Goal: Task Accomplishment & Management: Manage account settings

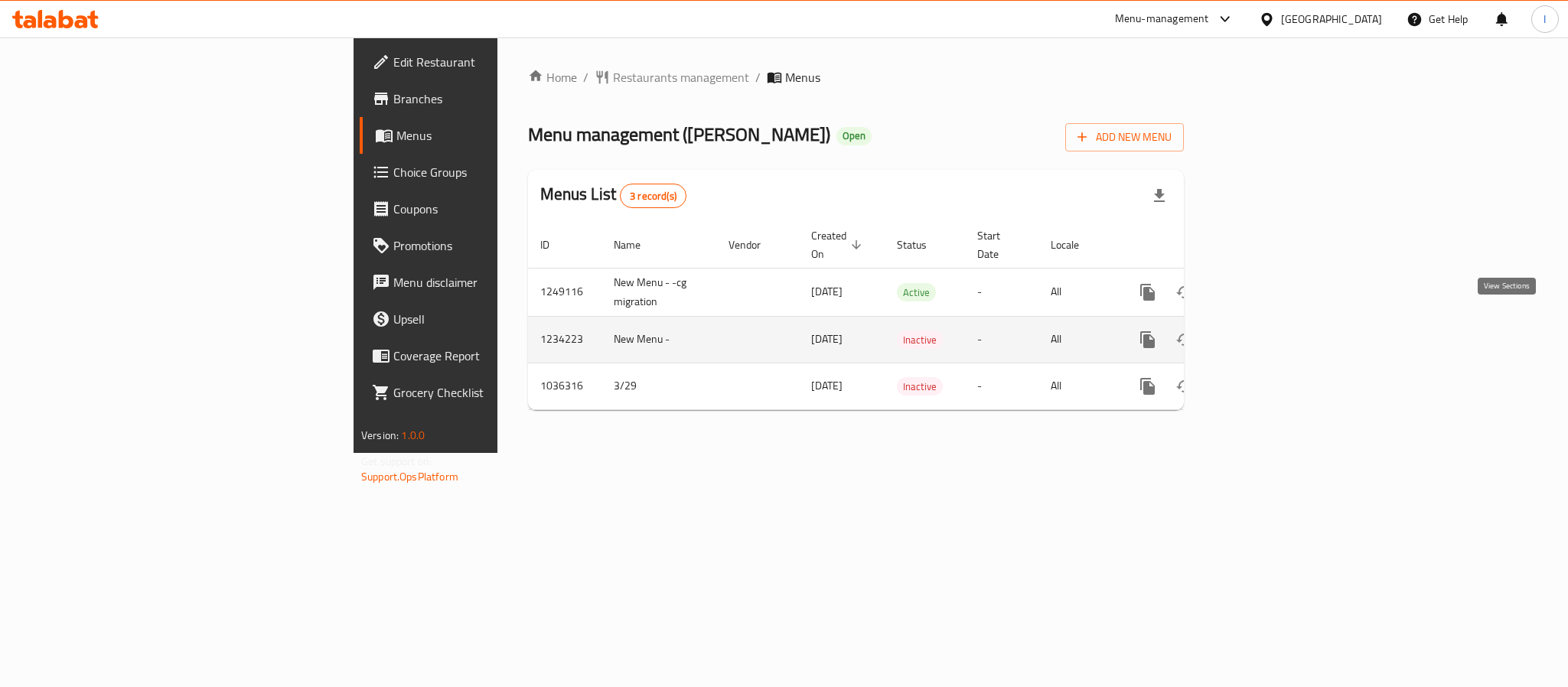
click at [1265, 333] on icon "enhanced table" at bounding box center [1258, 340] width 14 height 14
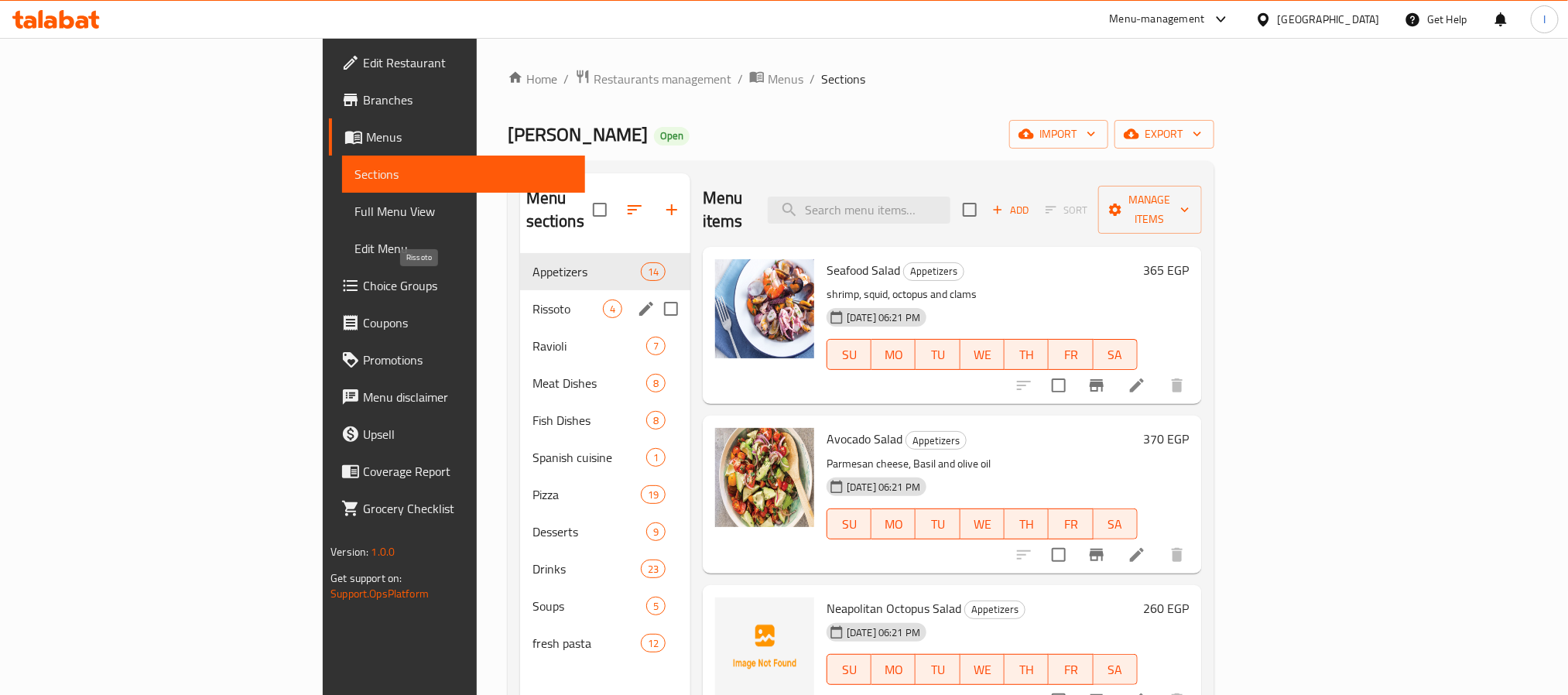
click at [533, 299] on span "Rissoto" at bounding box center [568, 308] width 70 height 19
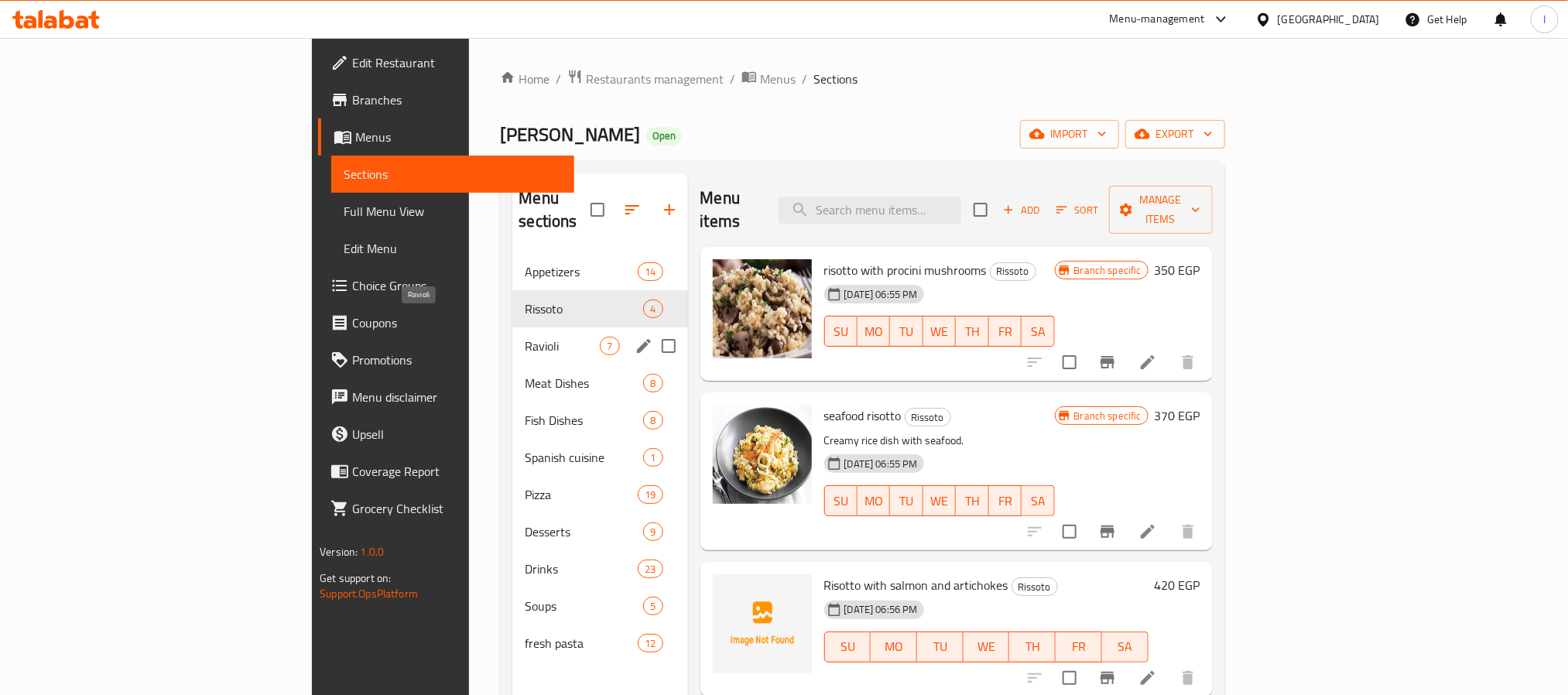
click at [525, 337] on span "Ravioli" at bounding box center [563, 346] width 75 height 19
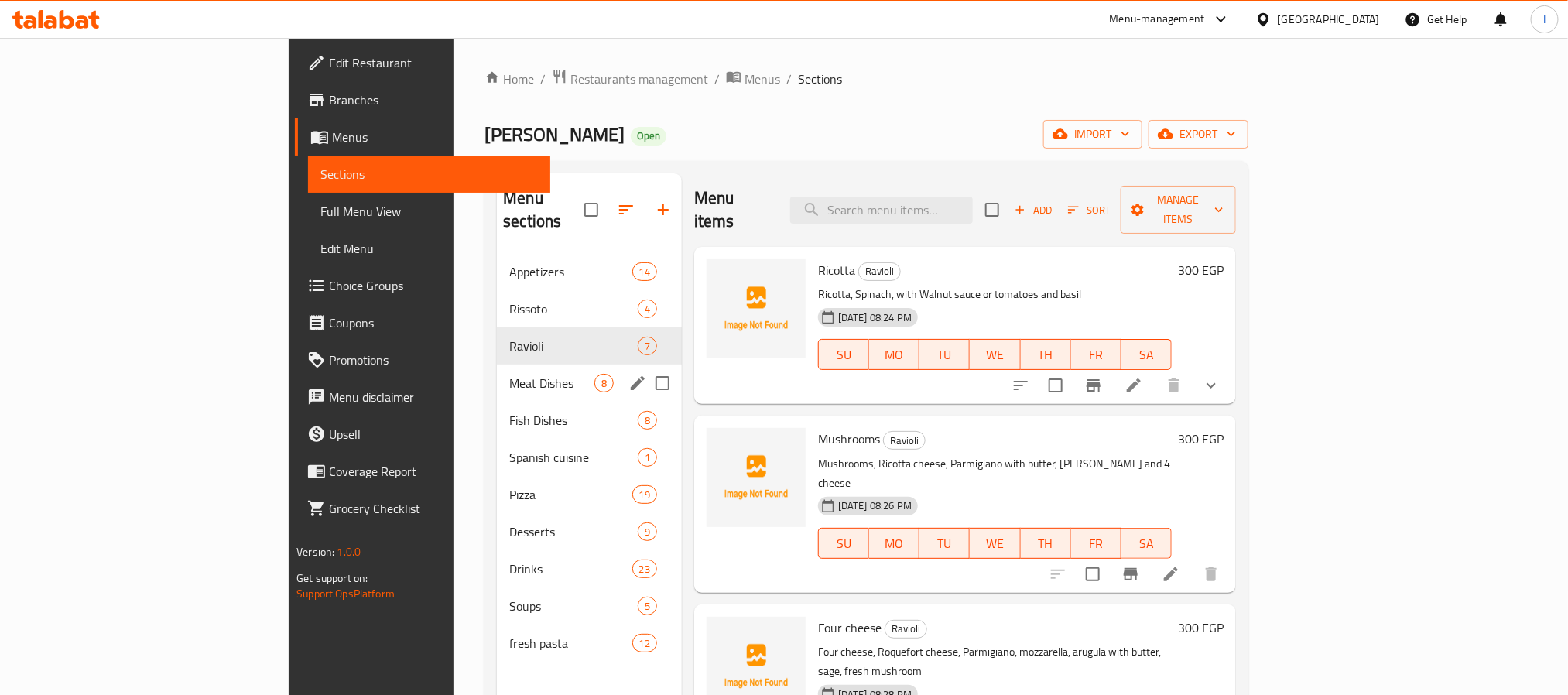
click at [497, 365] on div "Meat Dishes 8" at bounding box center [589, 383] width 185 height 37
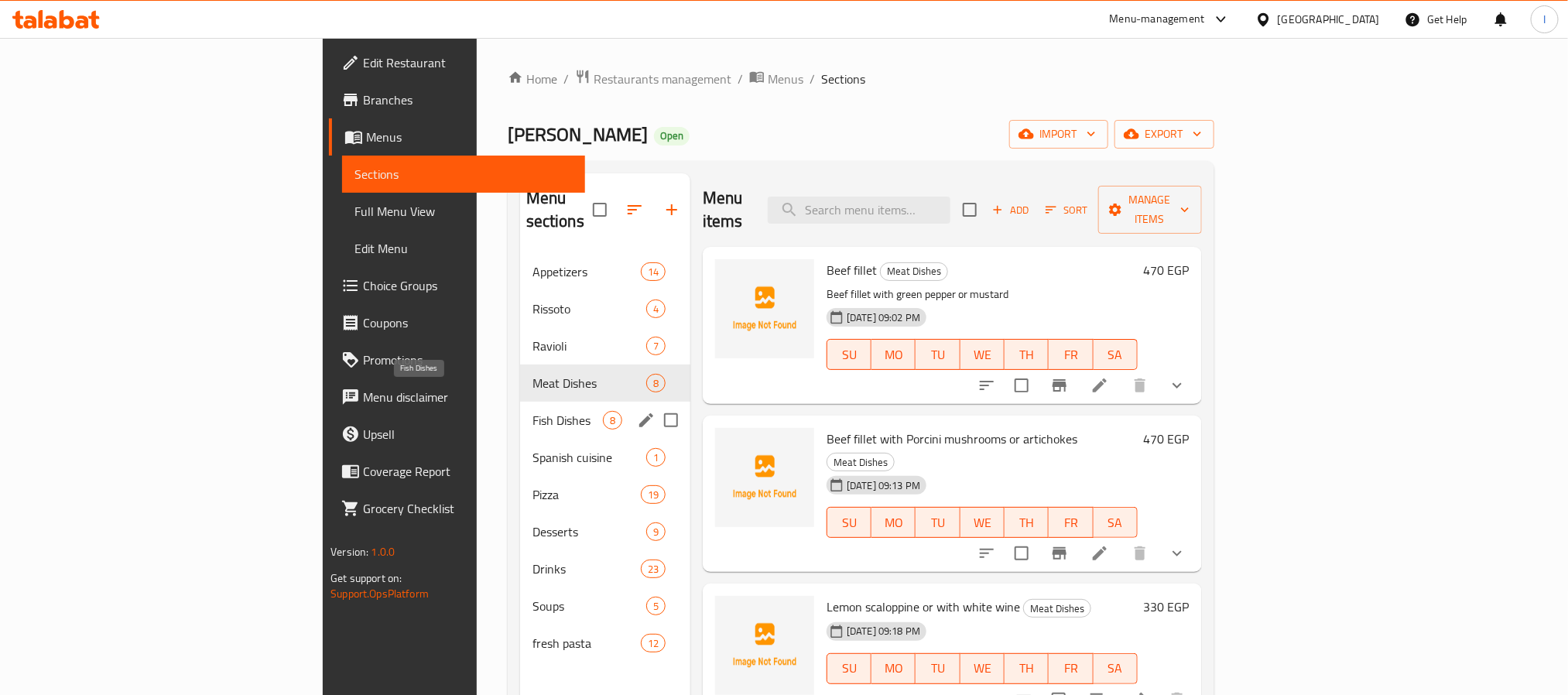
click at [533, 411] on span "Fish Dishes" at bounding box center [568, 420] width 70 height 19
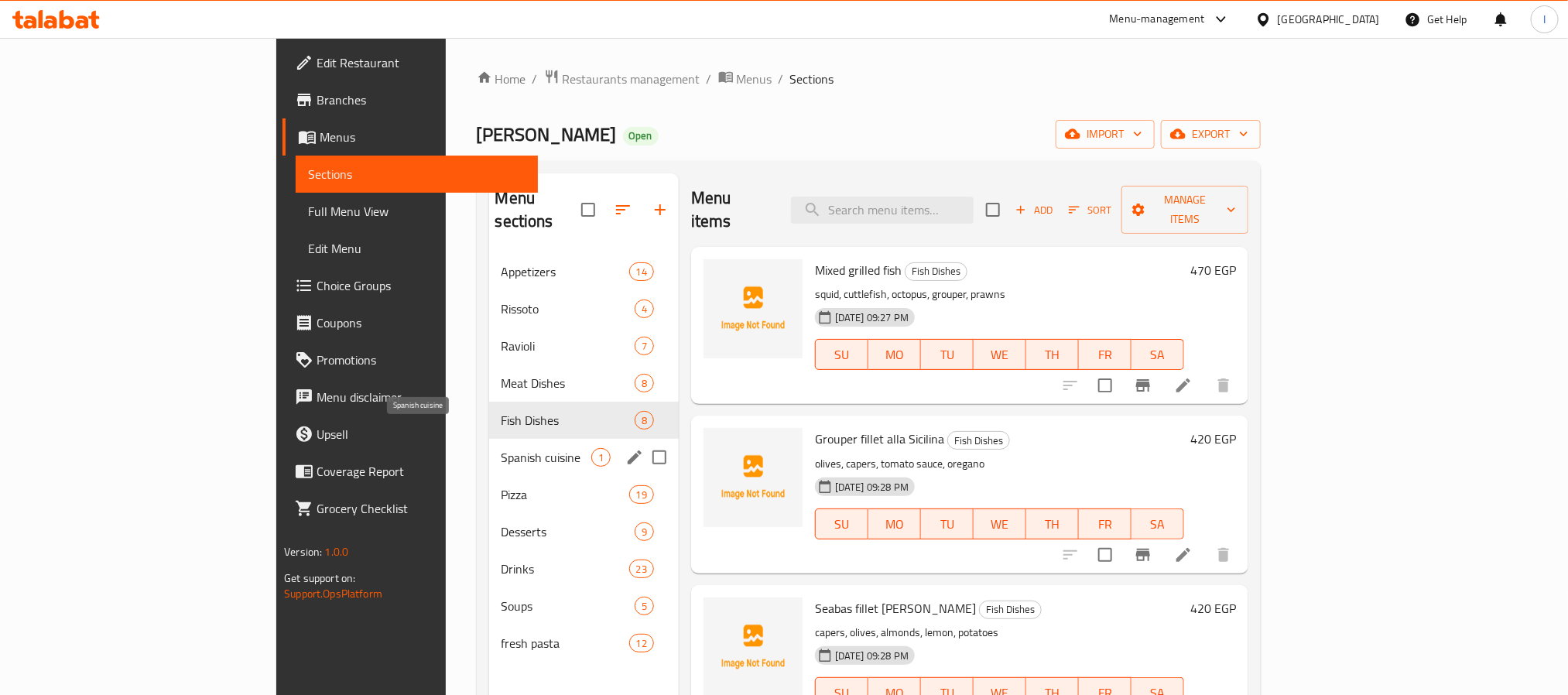
click at [502, 448] on span "Spanish cuisine" at bounding box center [546, 458] width 90 height 19
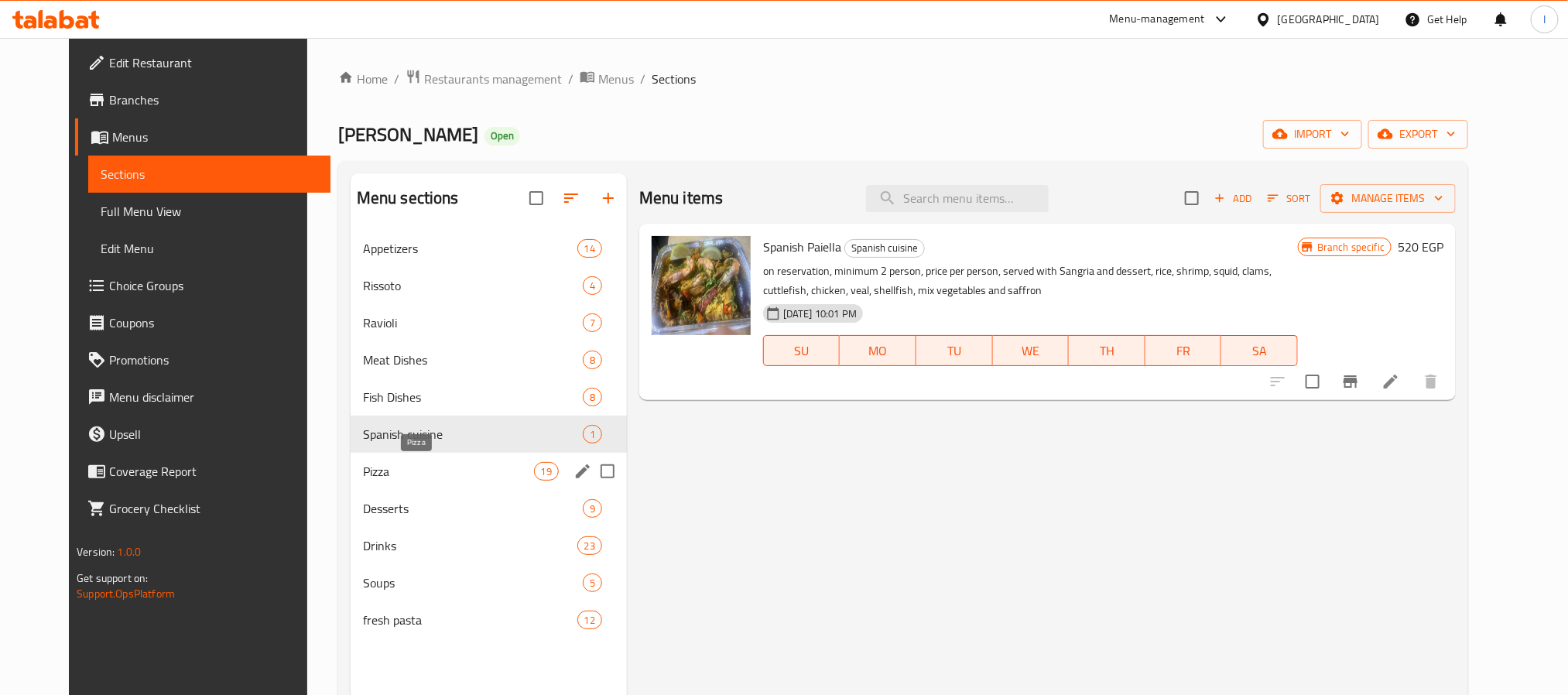
click at [380, 472] on span "Pizza" at bounding box center [448, 472] width 171 height 19
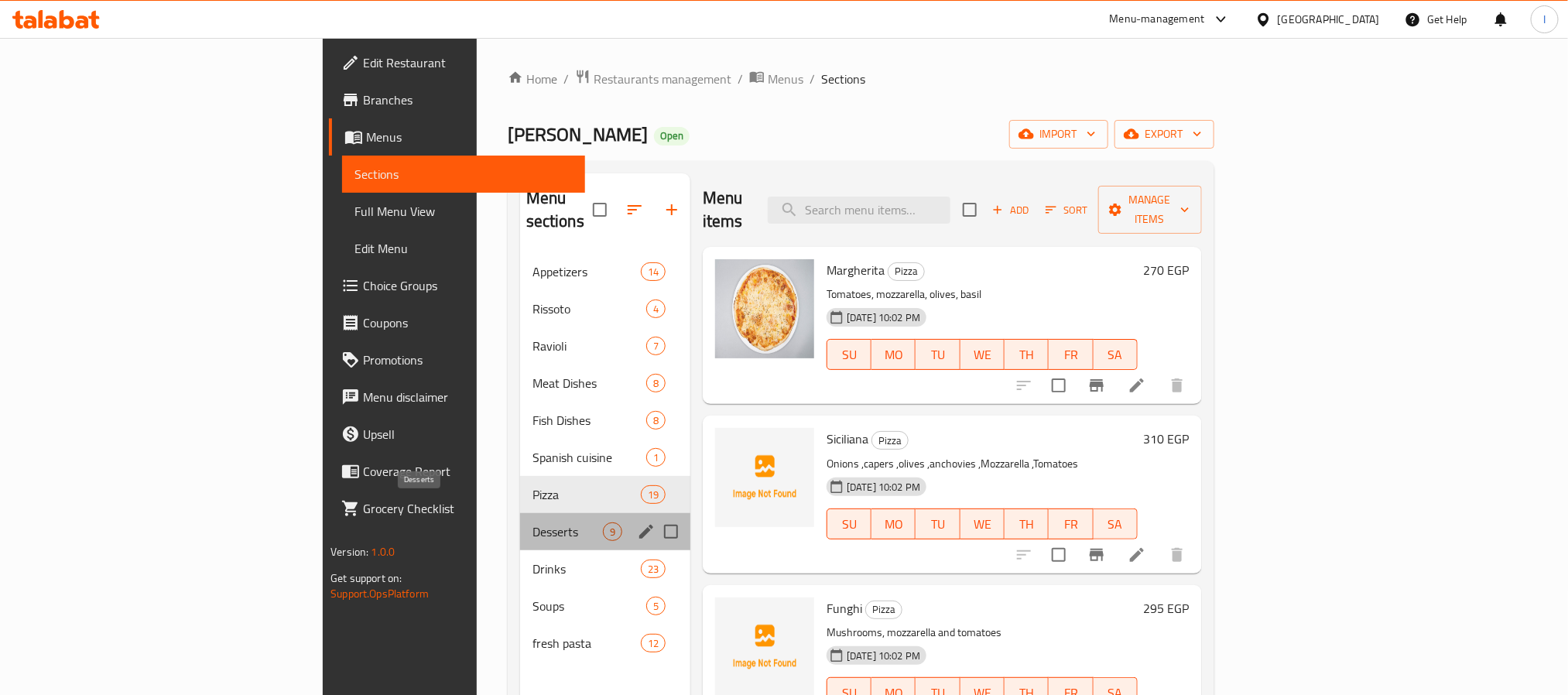
click at [533, 522] on span "Desserts" at bounding box center [568, 532] width 70 height 19
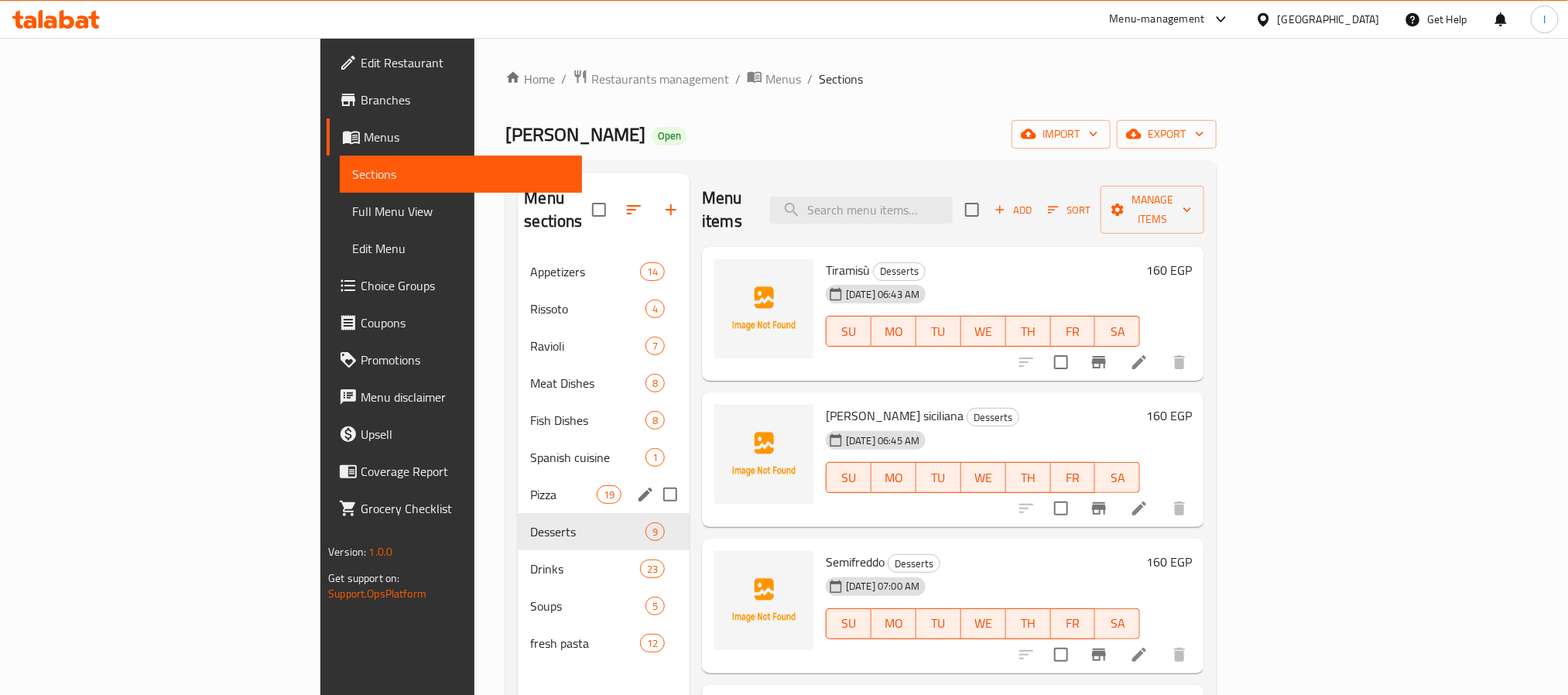
click at [518, 483] on div "Pizza 19" at bounding box center [604, 494] width 172 height 37
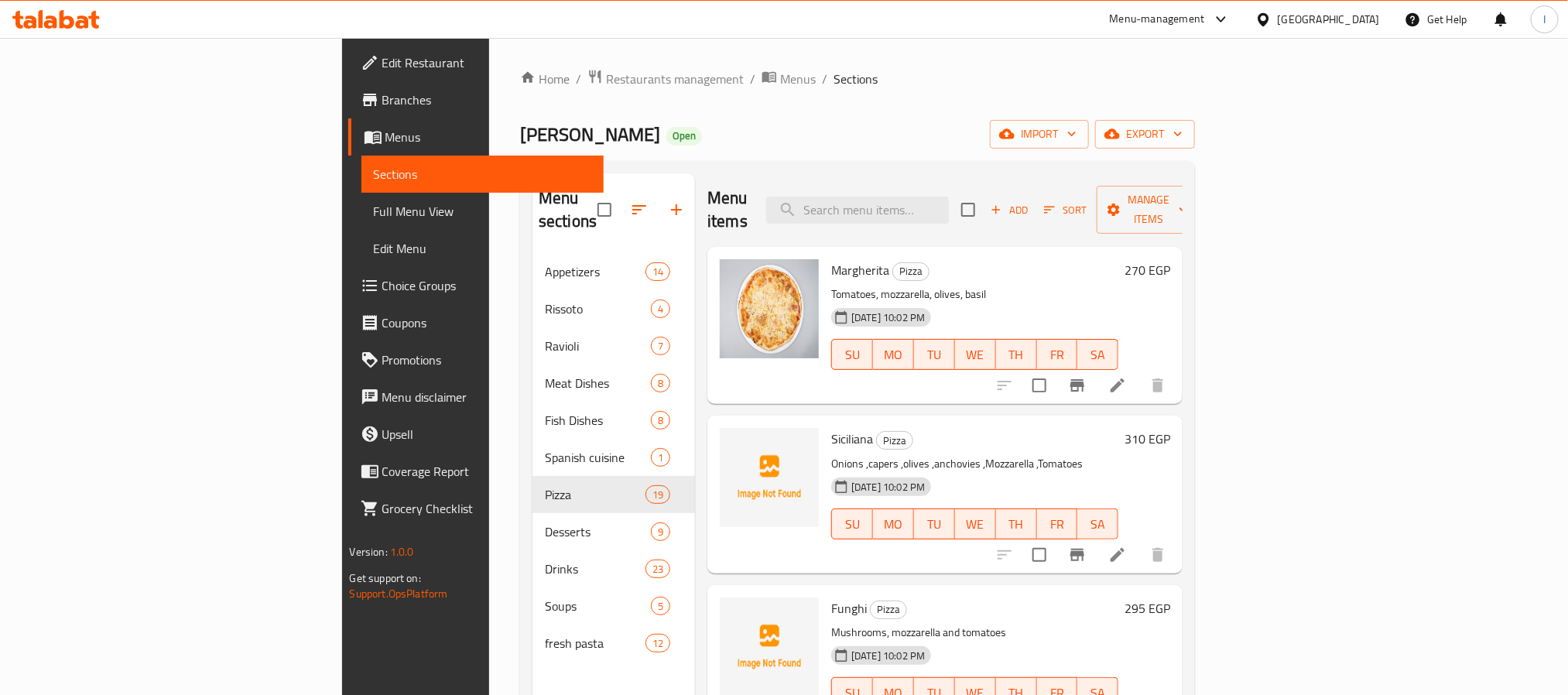
click at [723, 89] on div "Home / Restaurants management / Menus / Sections [PERSON_NAME] Open import expo…" at bounding box center [858, 474] width 675 height 811
click at [751, 133] on div "[PERSON_NAME] Open import export" at bounding box center [858, 134] width 675 height 29
click at [786, 177] on div "Menu items Add Sort Manage items" at bounding box center [945, 210] width 475 height 73
click at [788, 179] on div "Menu items Add Sort Manage items" at bounding box center [945, 210] width 475 height 73
click at [684, 140] on div "[PERSON_NAME] Open import export" at bounding box center [858, 134] width 675 height 29
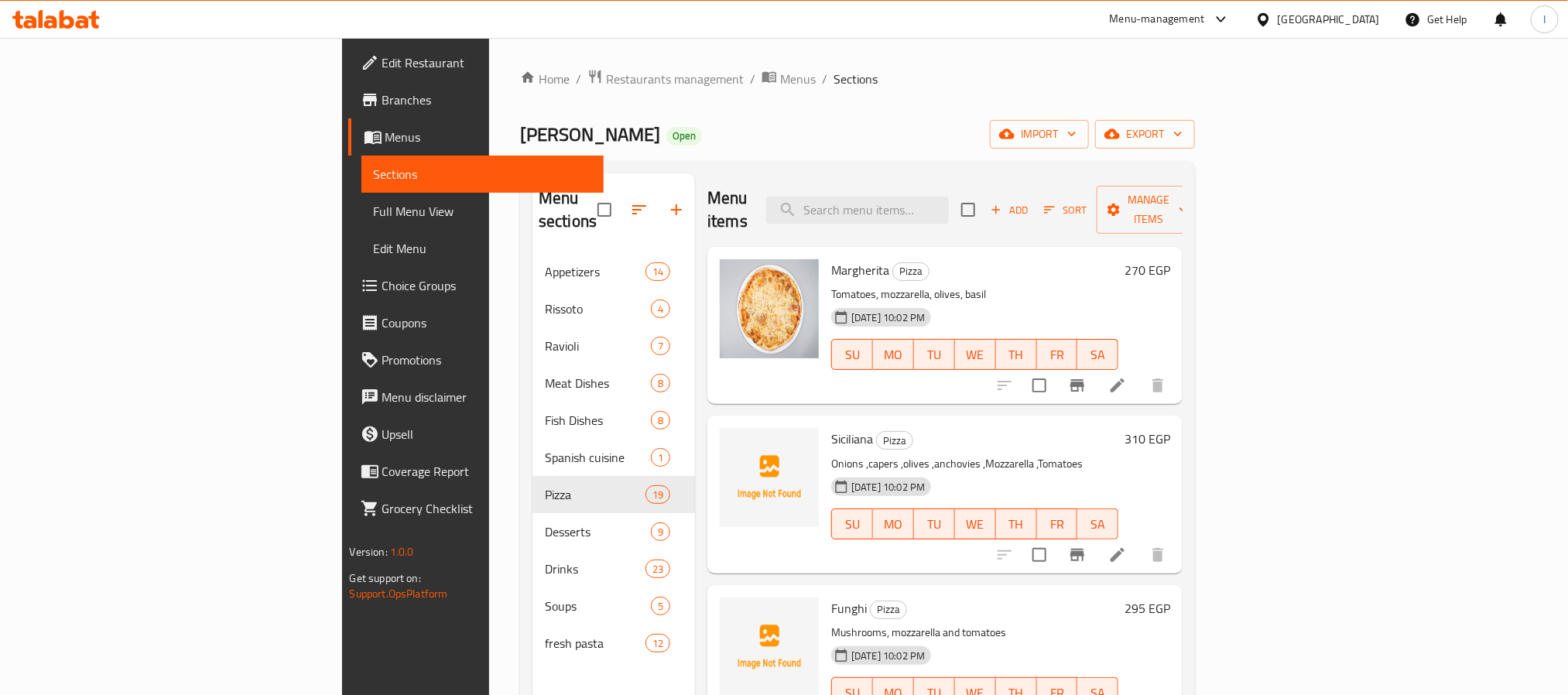
click at [816, 93] on div "Home / Restaurants management / Menus / Sections [PERSON_NAME] Open import expo…" at bounding box center [858, 474] width 675 height 811
click at [834, 112] on div "Home / Restaurants management / Menus / Sections [PERSON_NAME] Open import expo…" at bounding box center [858, 474] width 675 height 811
click at [815, 166] on div "Menu sections Appetizers 14 Rissoto 4 Ravioli 7 Meat Dishes 8 Fish Dishes 8 Spa…" at bounding box center [858, 521] width 675 height 720
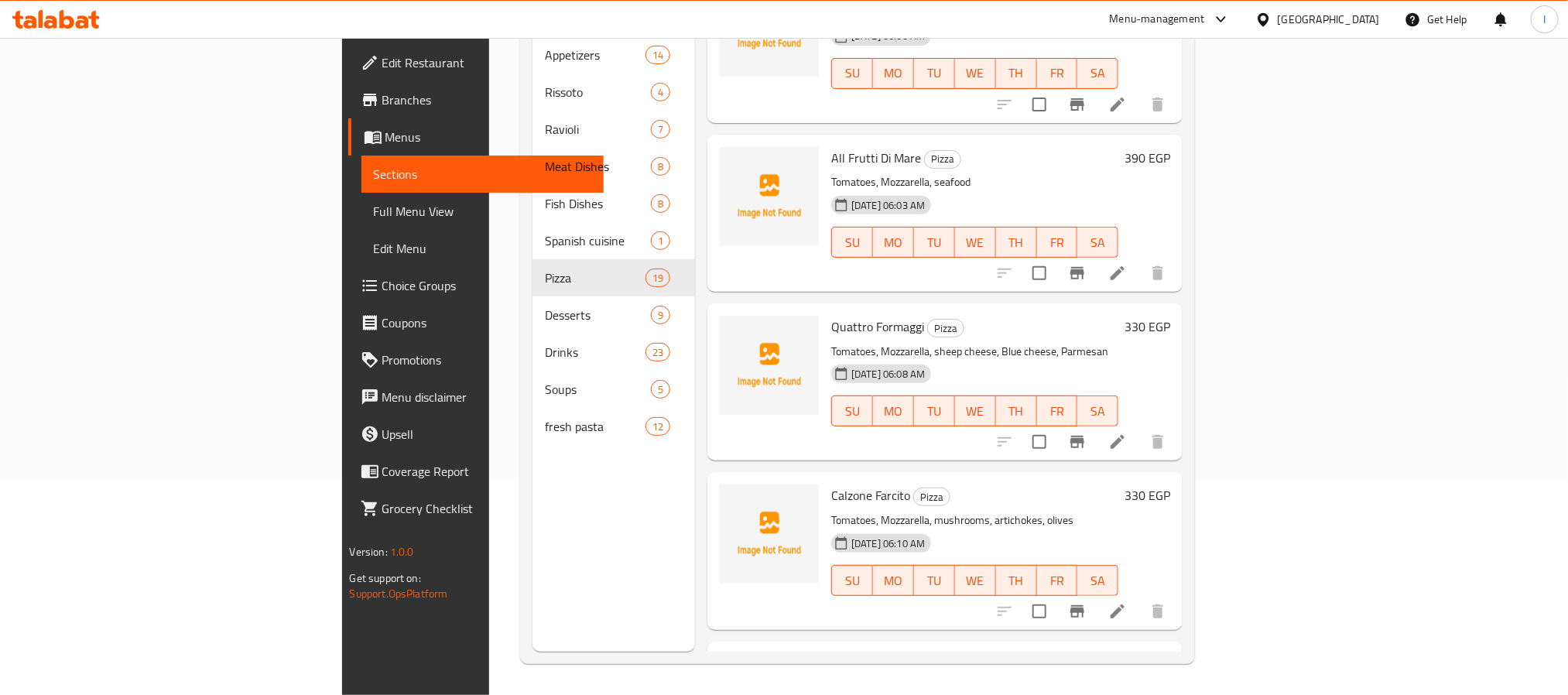
scroll to position [2554, 0]
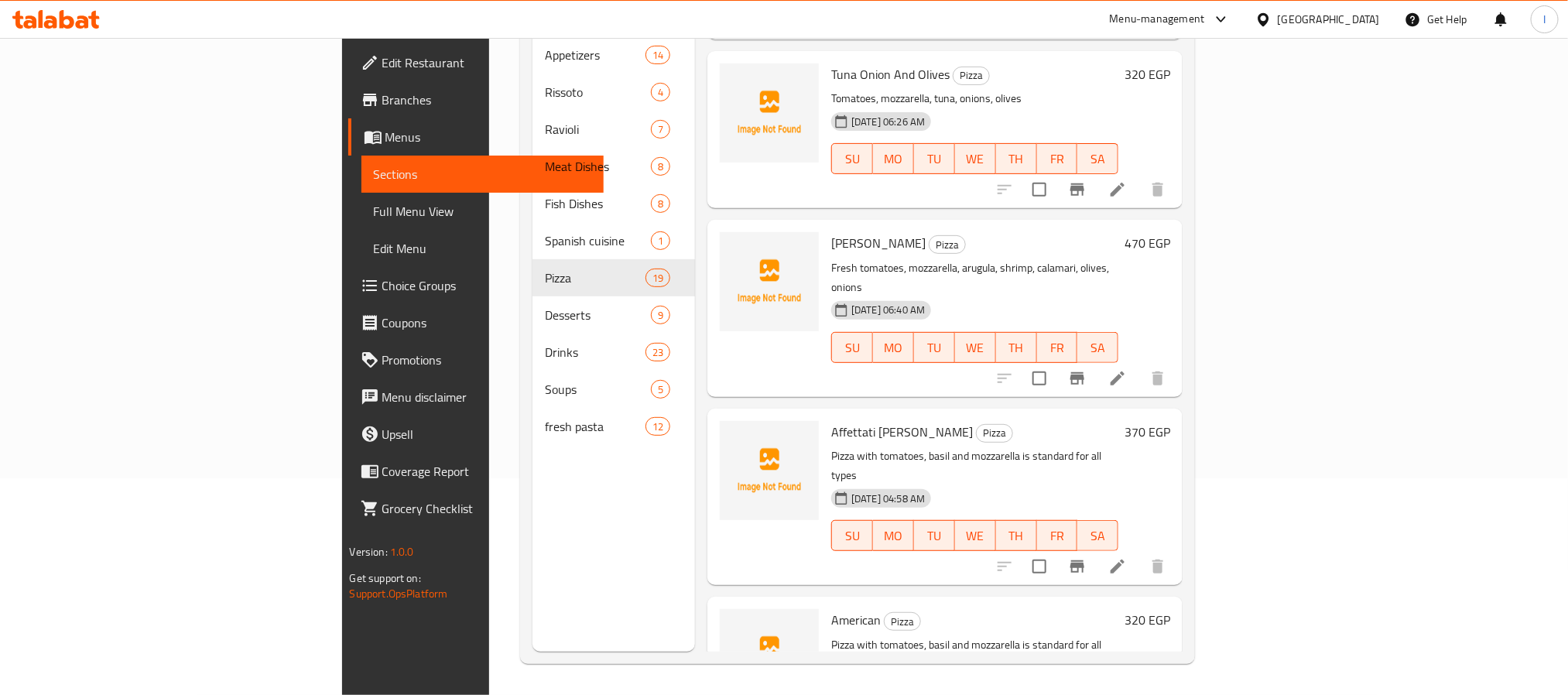
click at [545, 417] on span "fresh pasta" at bounding box center [595, 426] width 101 height 19
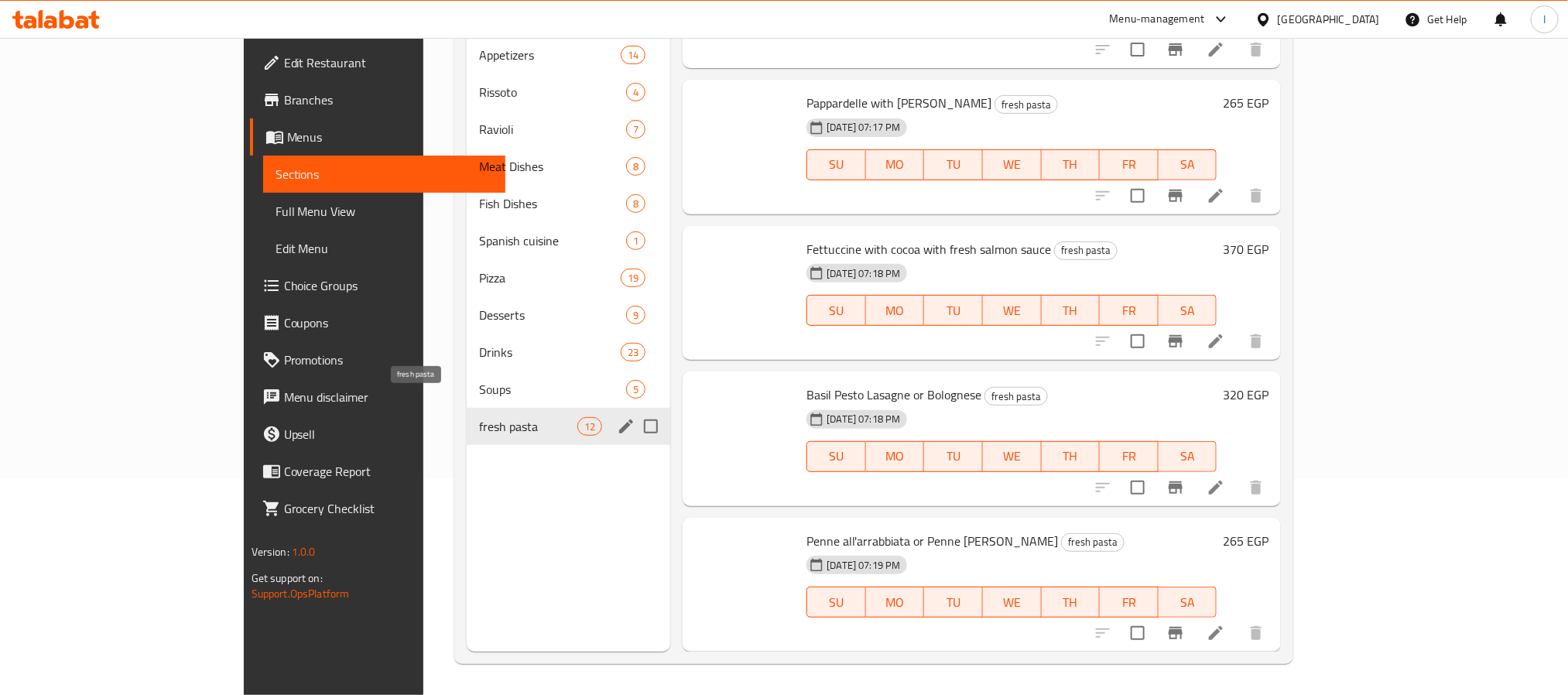
scroll to position [1210, 0]
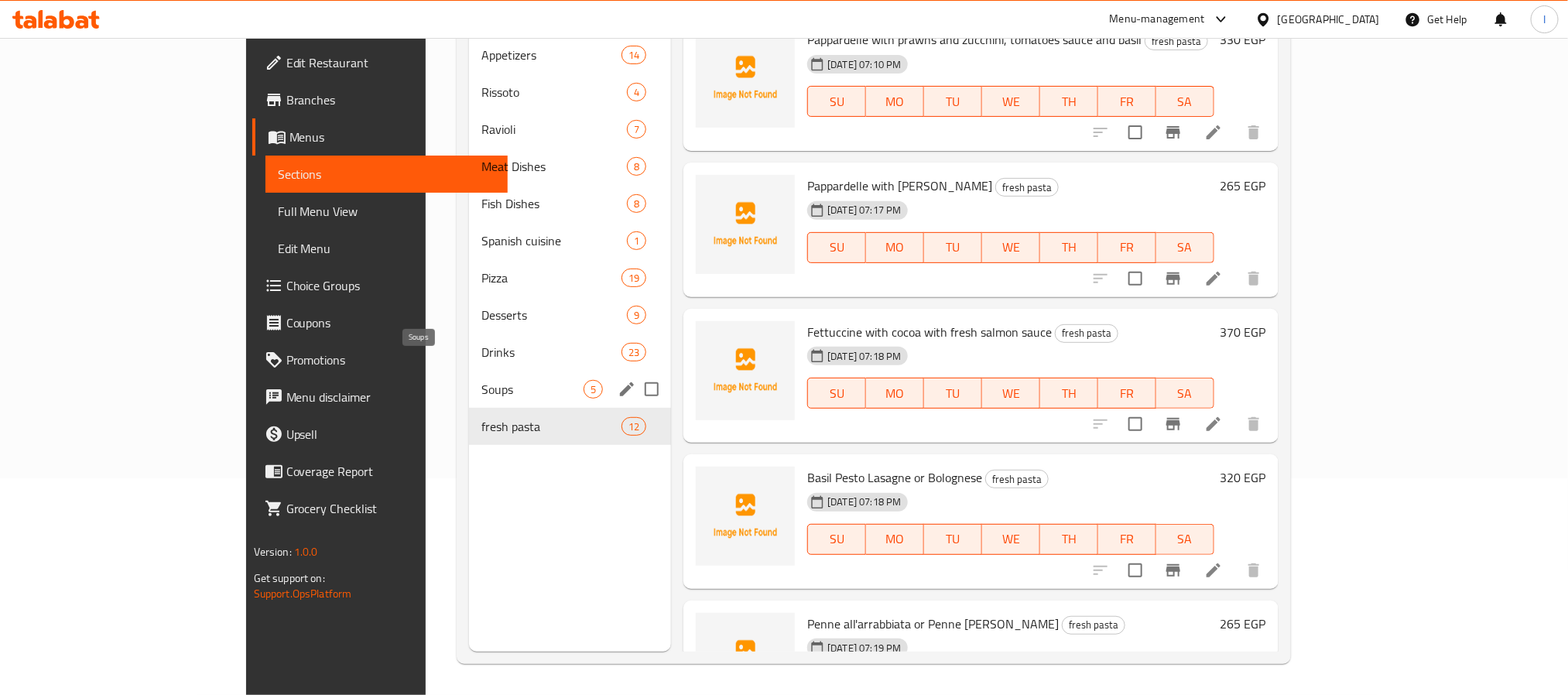
click at [481, 380] on span "Soups" at bounding box center [532, 390] width 102 height 19
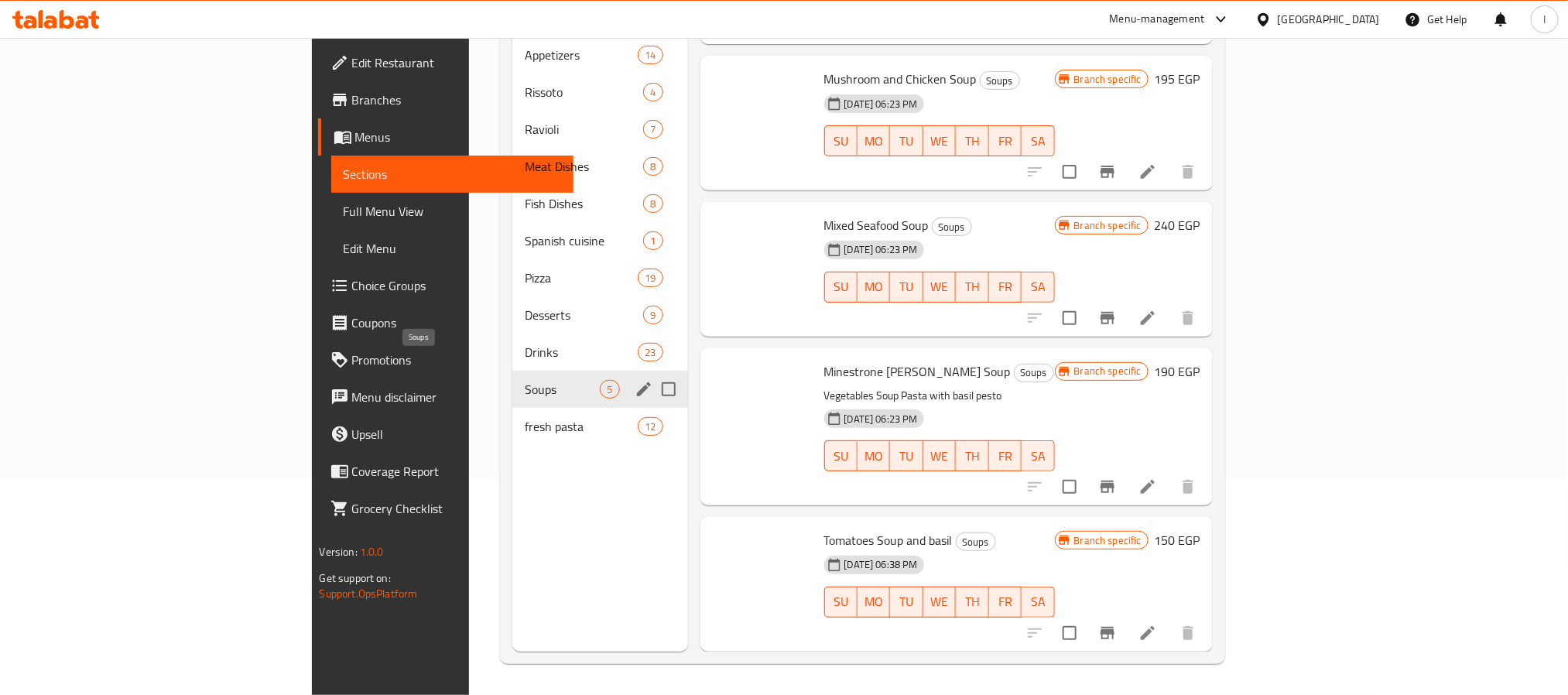
scroll to position [96, 0]
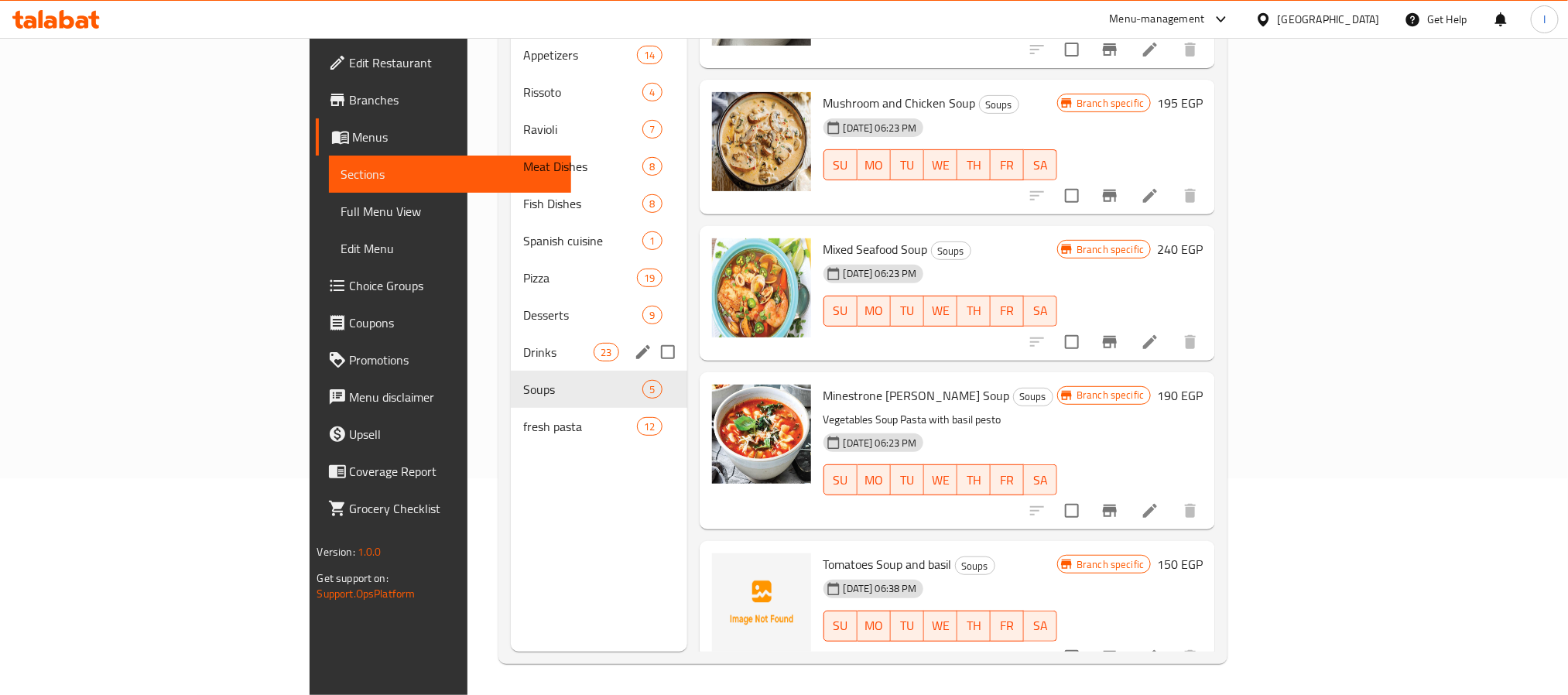
click at [511, 339] on div "Drinks 23" at bounding box center [599, 352] width 177 height 37
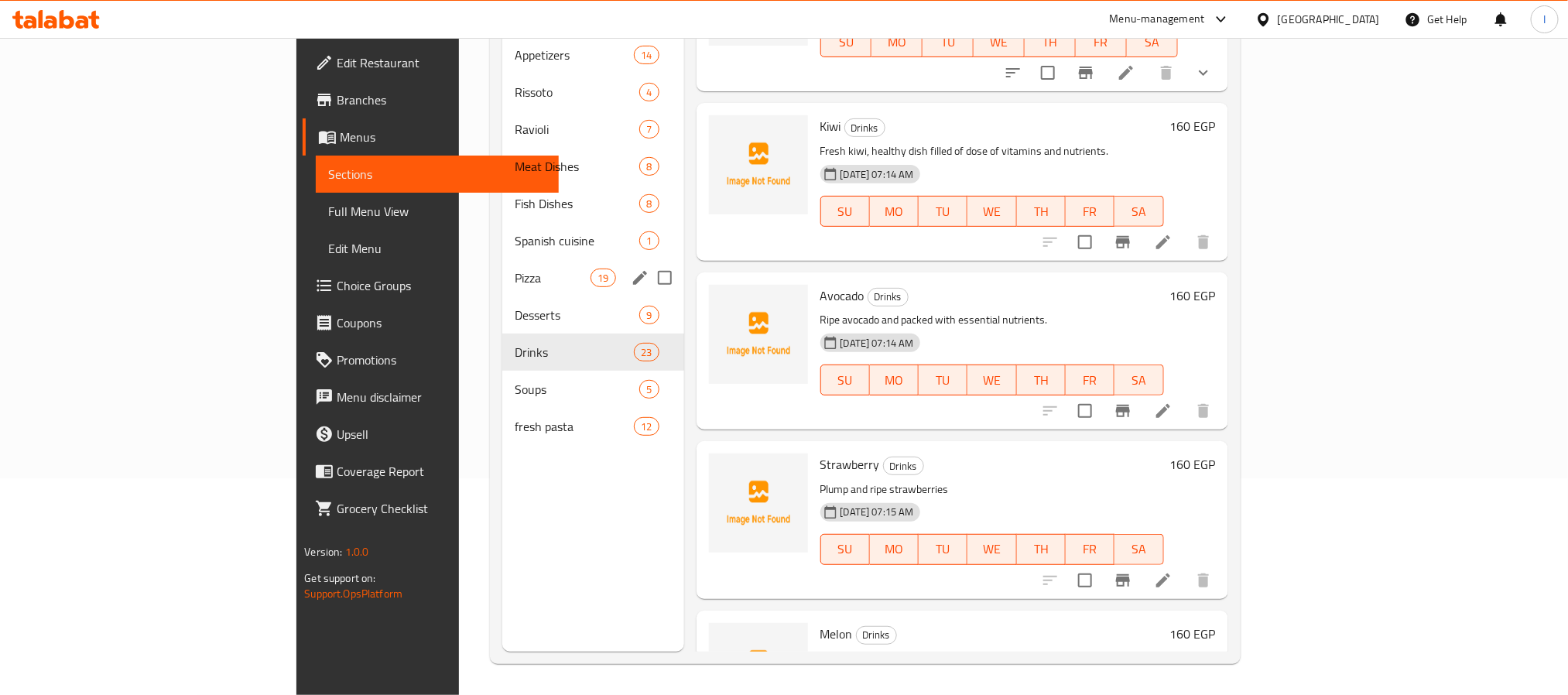
click at [502, 270] on div "Pizza 19" at bounding box center [593, 278] width 181 height 37
click at [515, 305] on span "Desserts" at bounding box center [577, 315] width 125 height 19
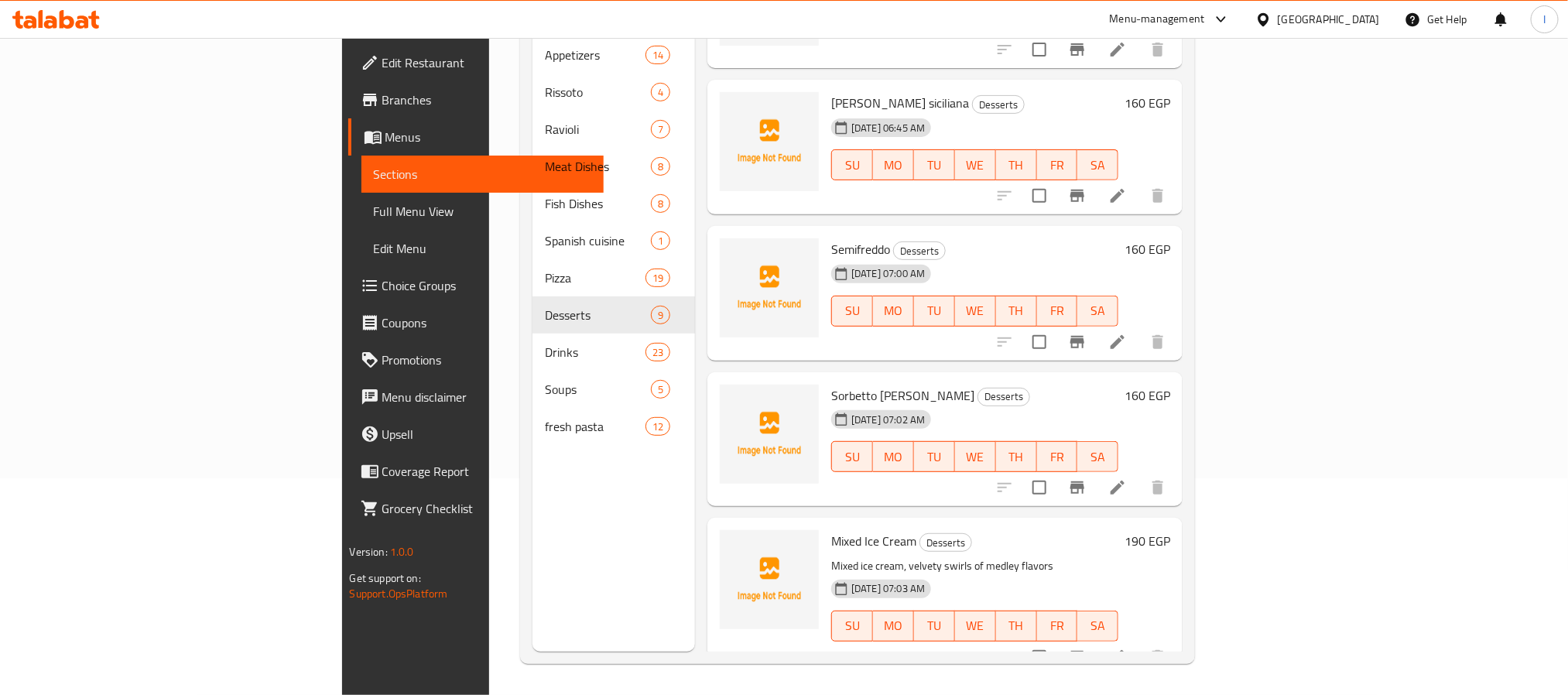
click at [533, 542] on div "Menu sections Appetizers 14 Rissoto 4 Ravioli 7 Meat Dishes 8 Fish Dishes 8 Spa…" at bounding box center [614, 305] width 163 height 695
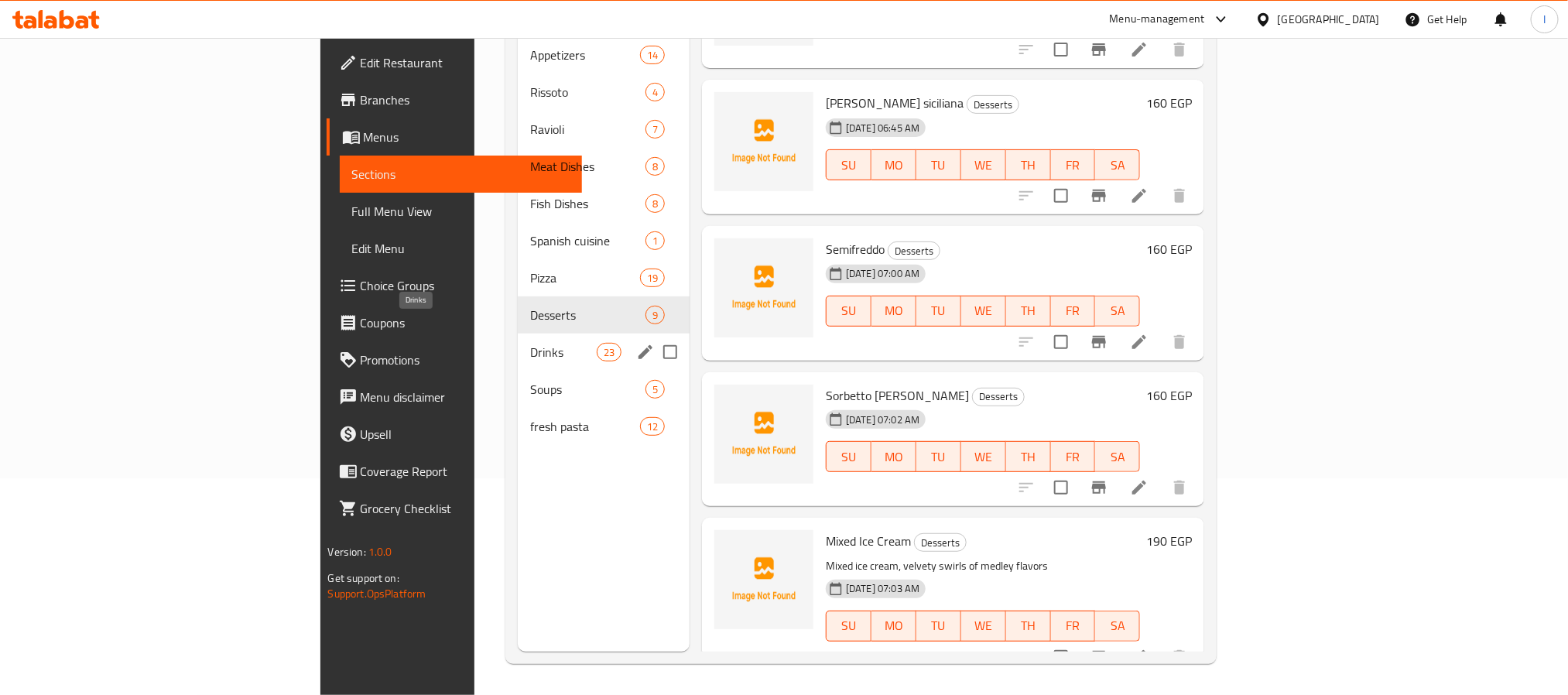
click at [530, 343] on span "Drinks" at bounding box center [563, 352] width 66 height 19
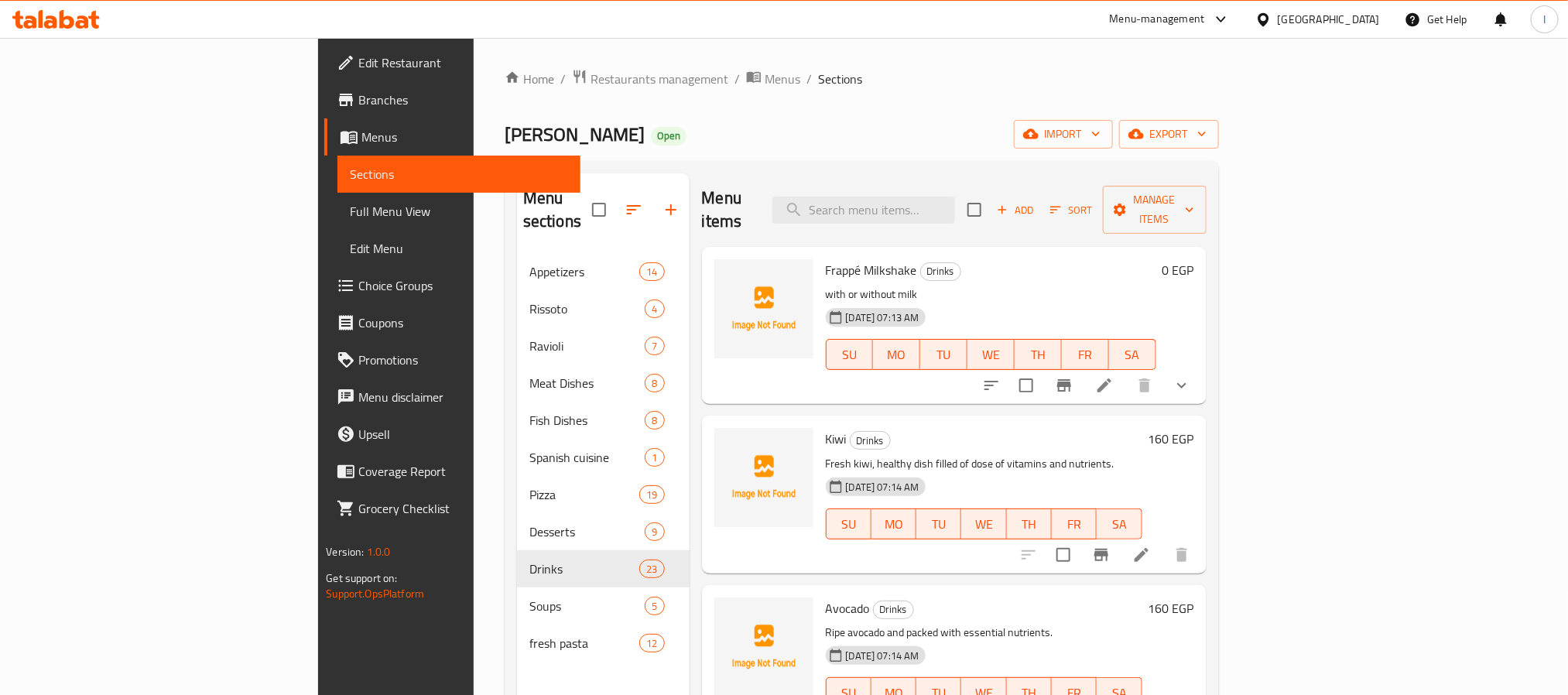
click at [809, 156] on div "Home / Restaurants management / Menus / Sections [PERSON_NAME] Open import expo…" at bounding box center [862, 474] width 715 height 811
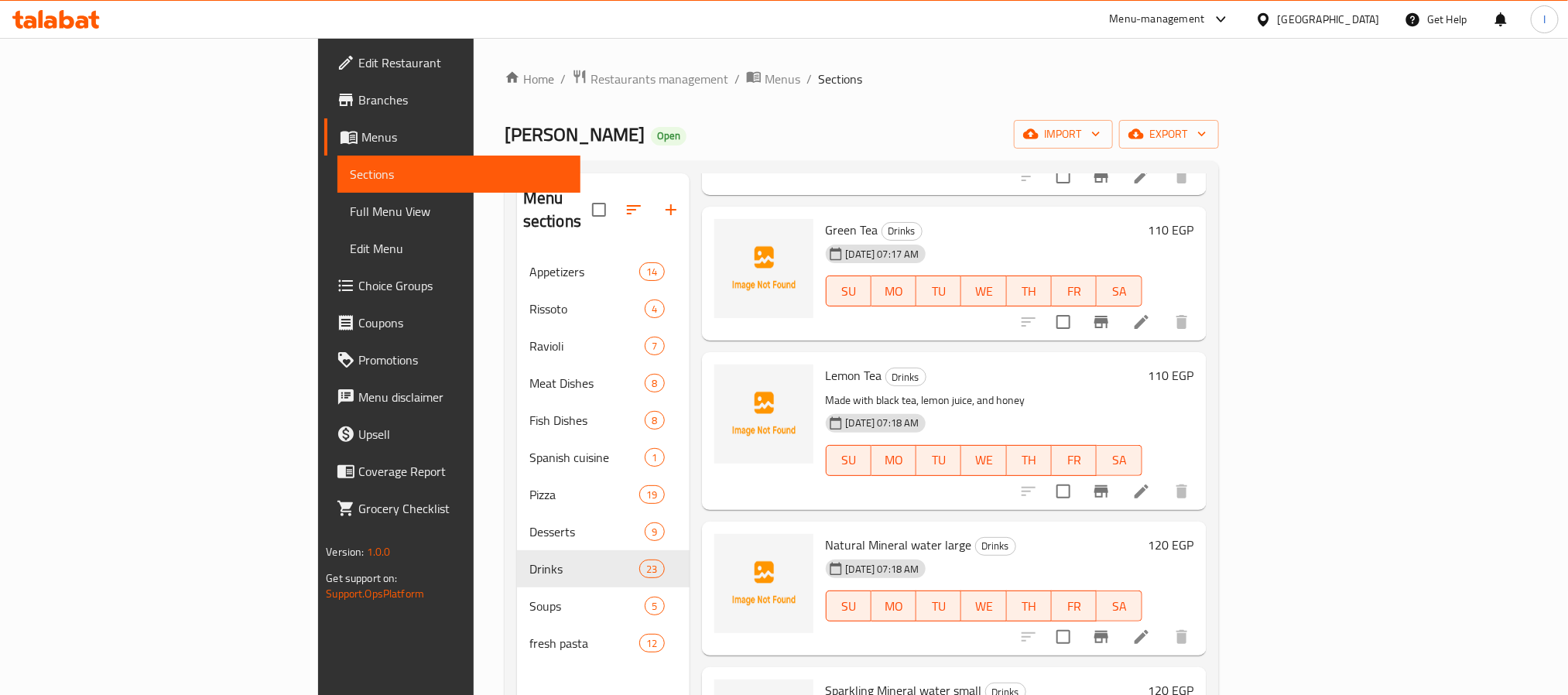
scroll to position [1625, 0]
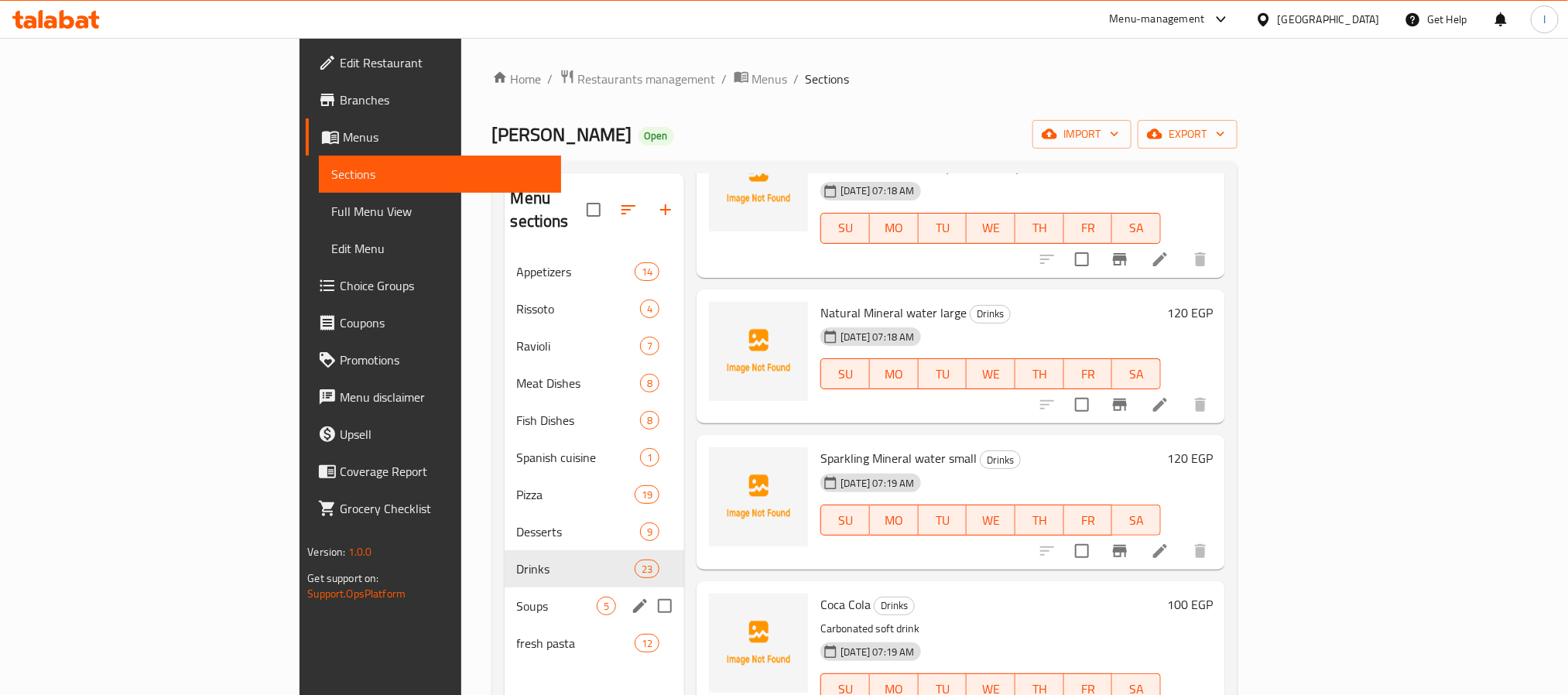
click at [517, 597] on span "Soups" at bounding box center [557, 606] width 80 height 19
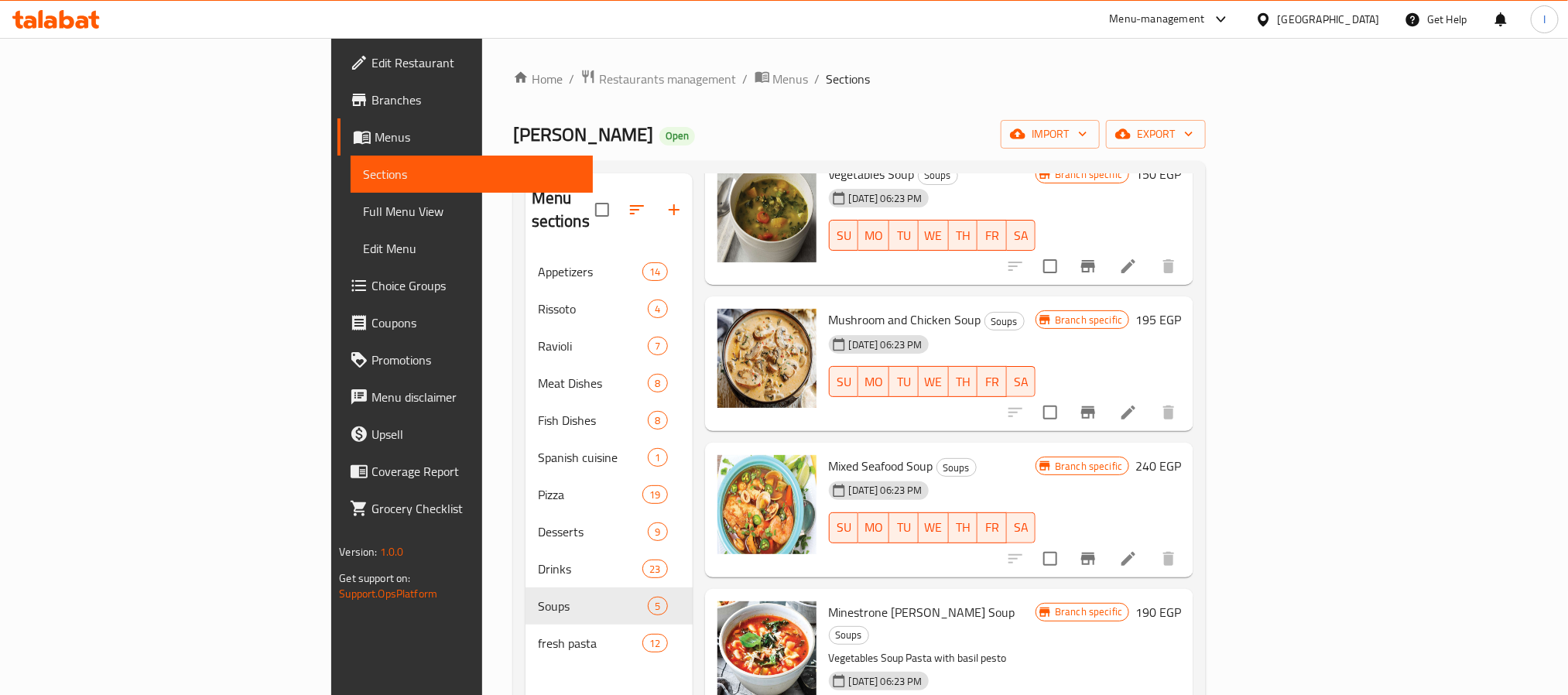
scroll to position [95, 0]
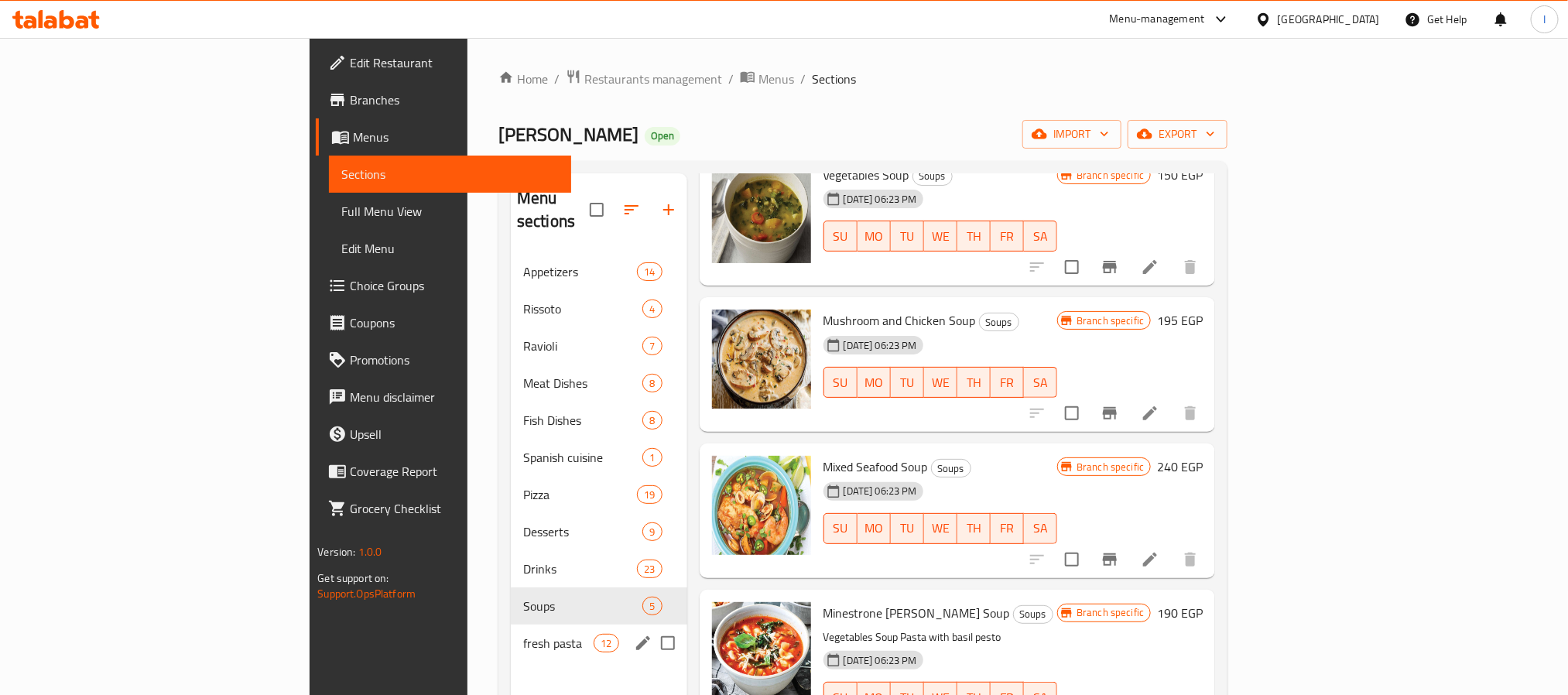
click at [511, 634] on div "fresh pasta 12" at bounding box center [599, 643] width 177 height 37
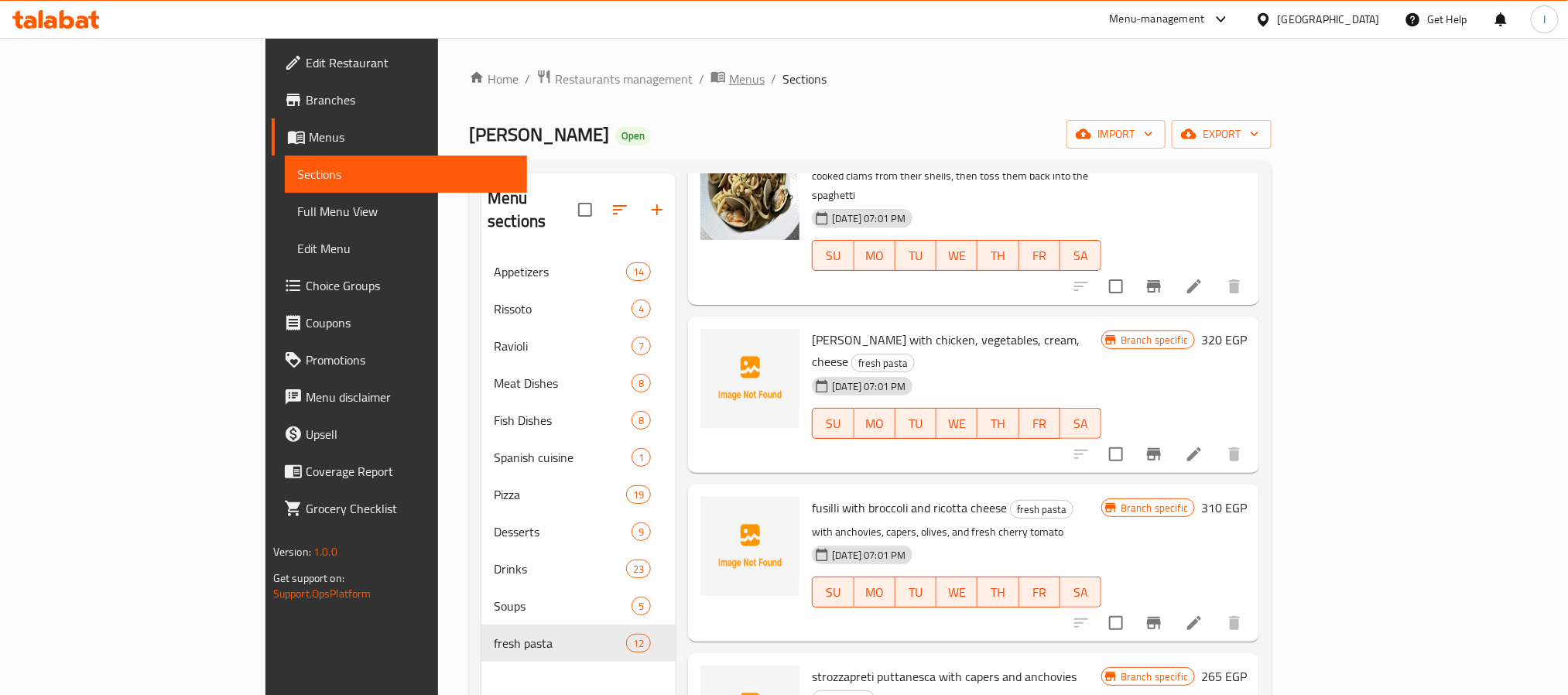
click at [729, 84] on span "Menus" at bounding box center [747, 79] width 36 height 19
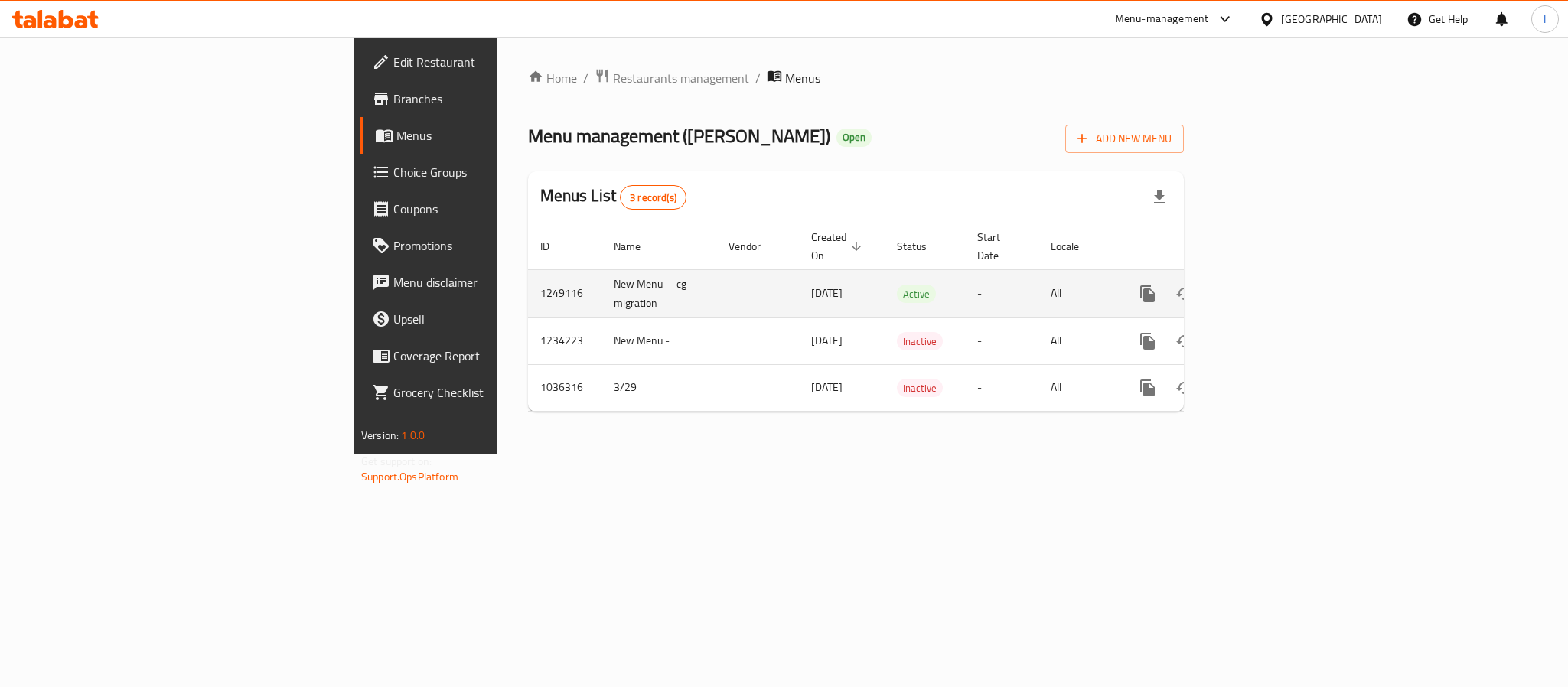
click at [1277, 276] on link "enhanced table" at bounding box center [1258, 294] width 37 height 37
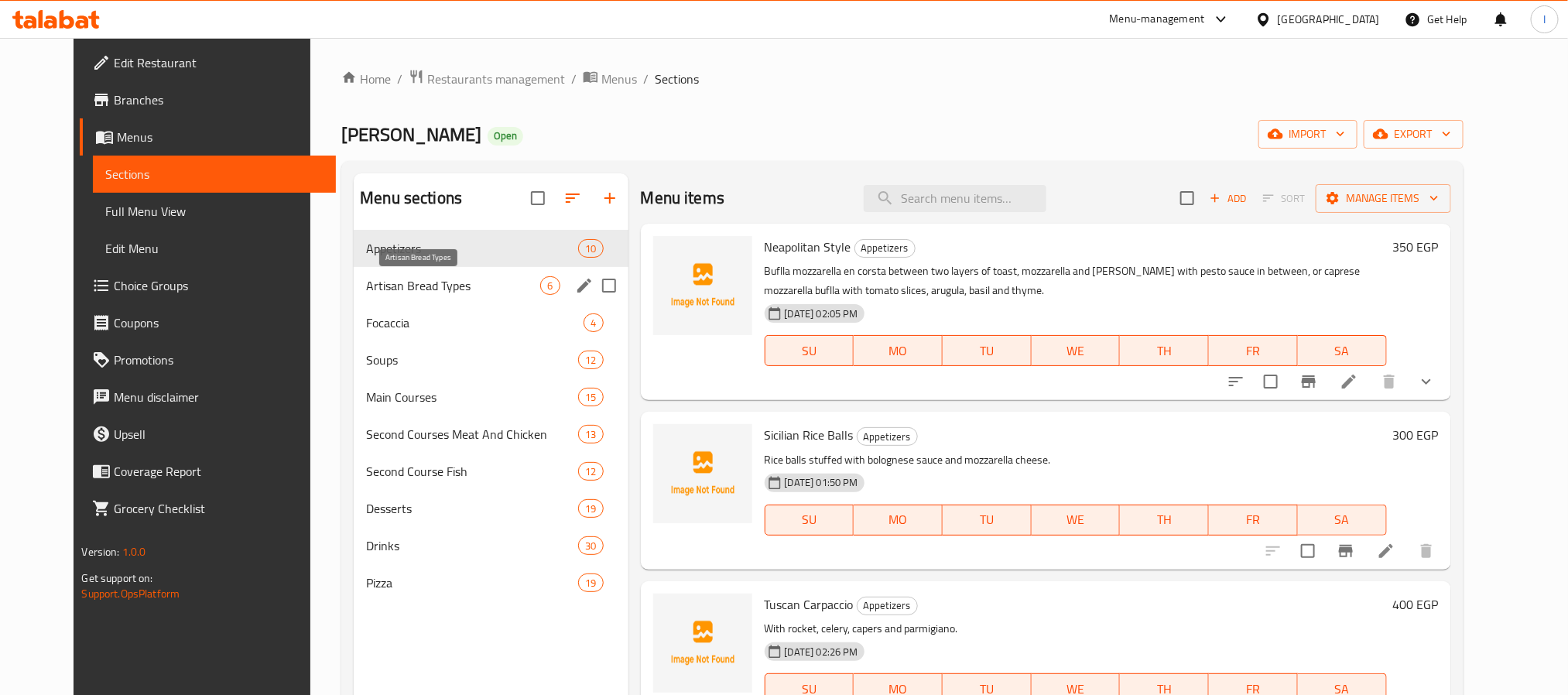
click at [447, 290] on span "Artisan Bread Types" at bounding box center [453, 286] width 174 height 19
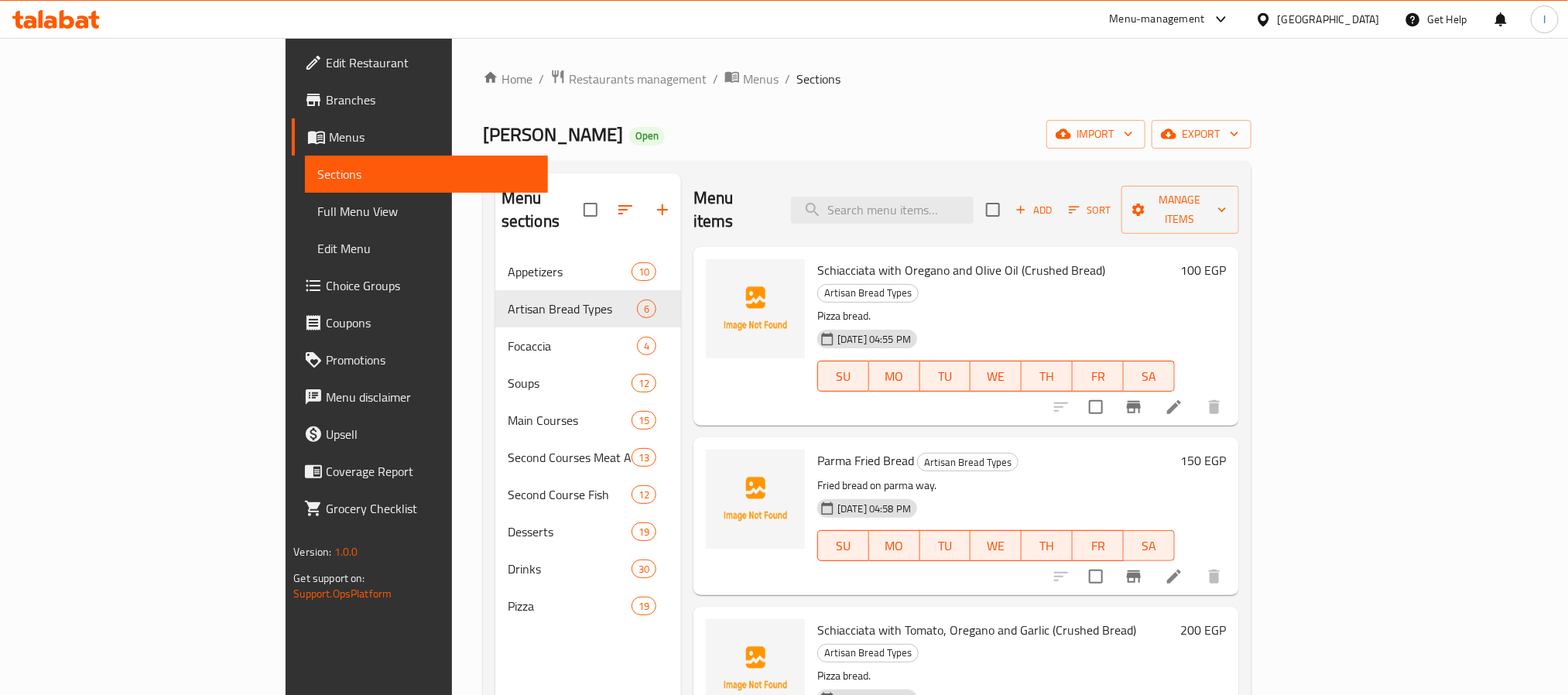
click at [759, 156] on div "Home / Restaurants management / Menus / Sections [PERSON_NAME] Open import expo…" at bounding box center [867, 474] width 769 height 811
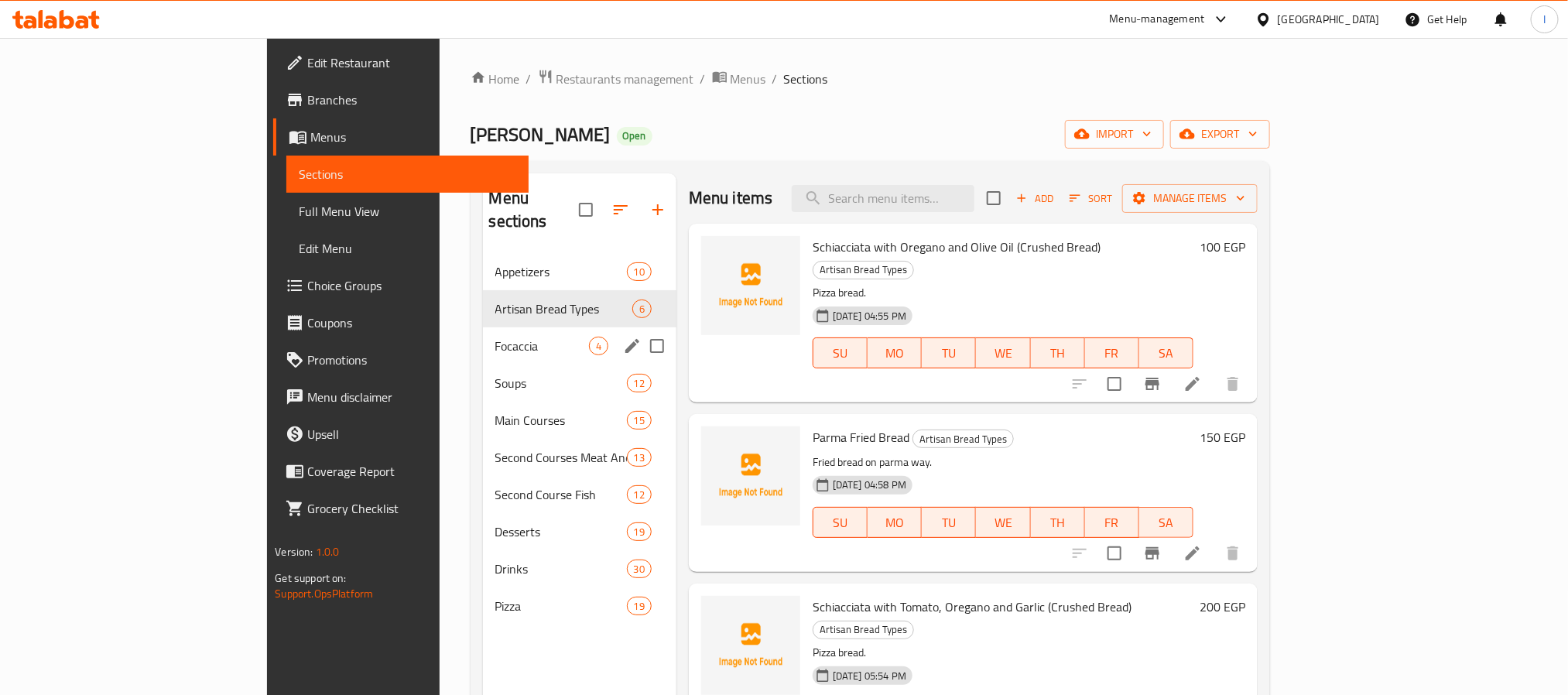
click at [483, 327] on div "Focaccia 4" at bounding box center [580, 346] width 194 height 37
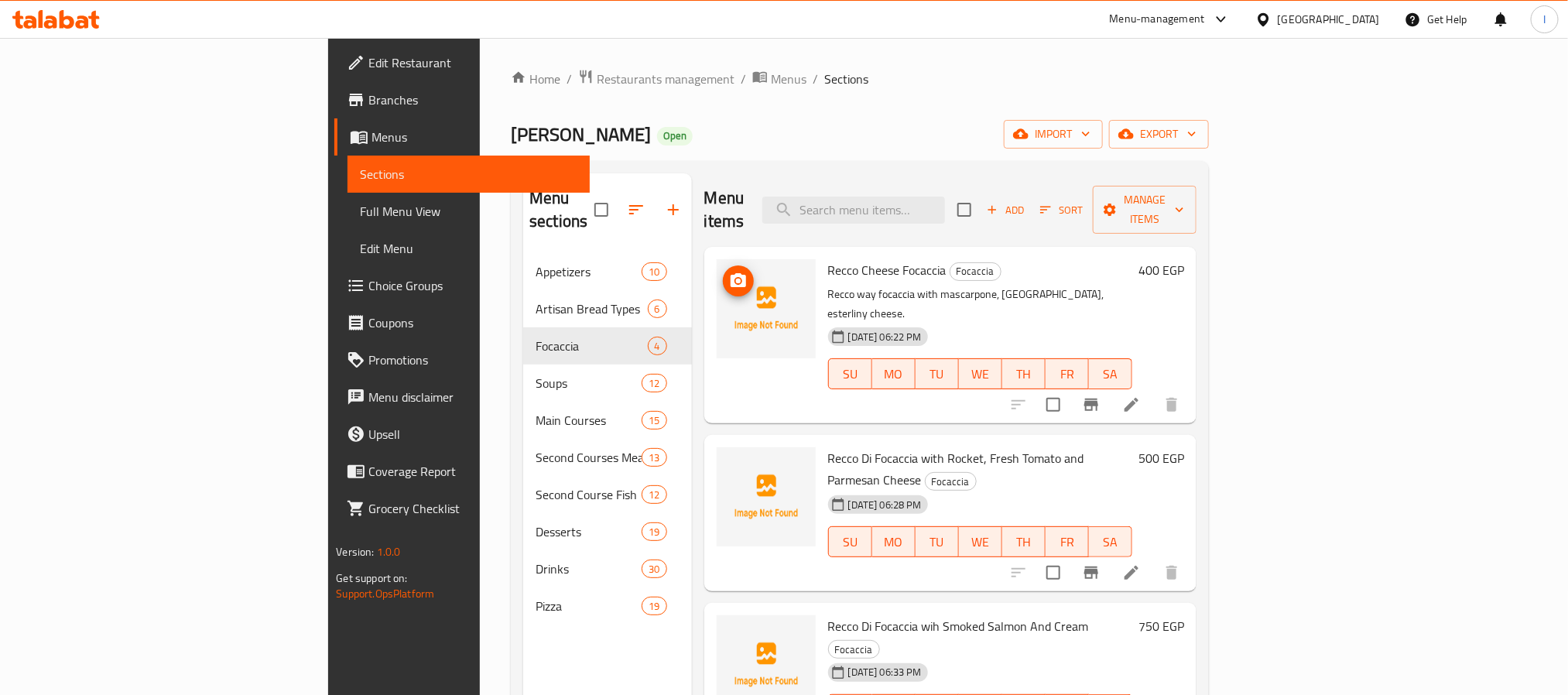
click at [770, 180] on div "Menu items Add Sort Manage items" at bounding box center [951, 210] width 492 height 73
click at [806, 169] on div "Menu sections Appetizers 10 Artisan Bread Types 6 Focaccia 4 Soups 12 Main Cour…" at bounding box center [860, 521] width 698 height 720
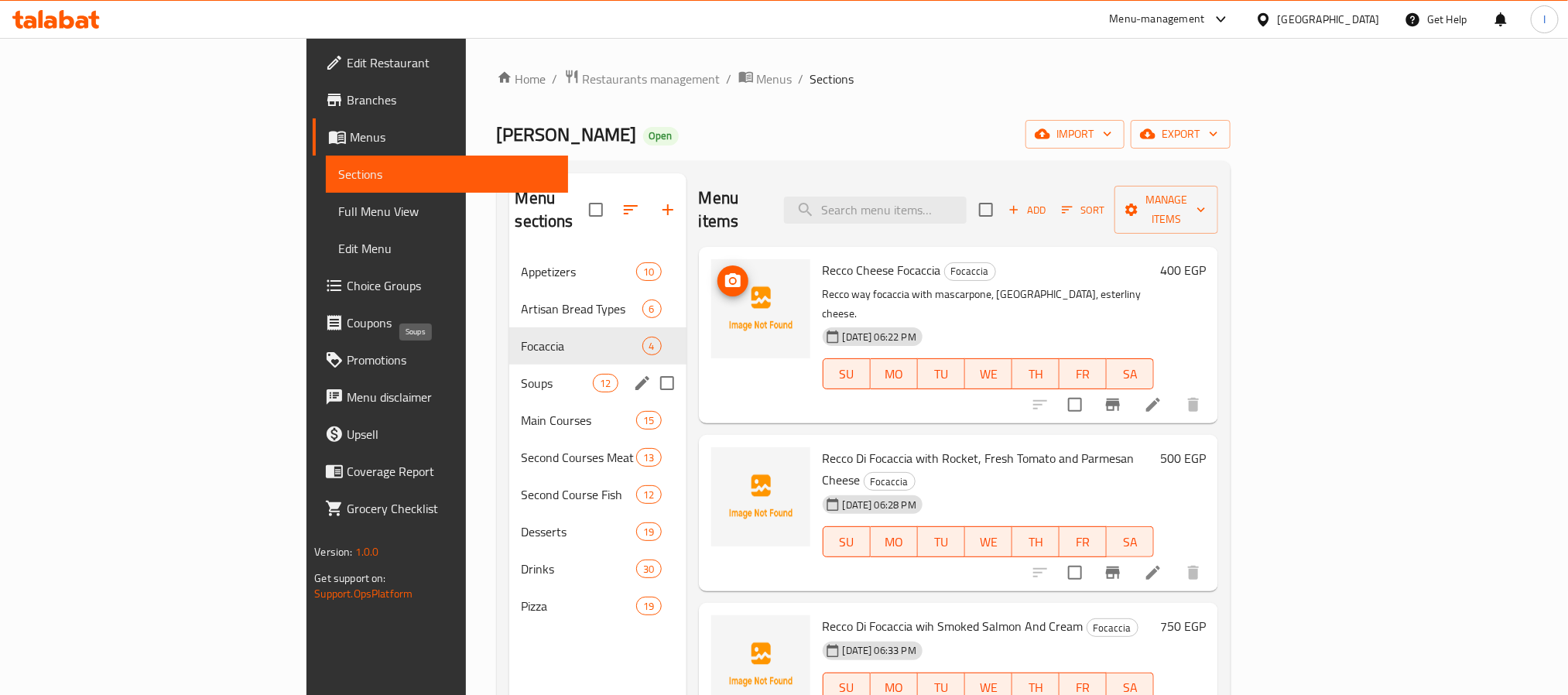
click at [522, 374] on span "Soups" at bounding box center [558, 383] width 72 height 19
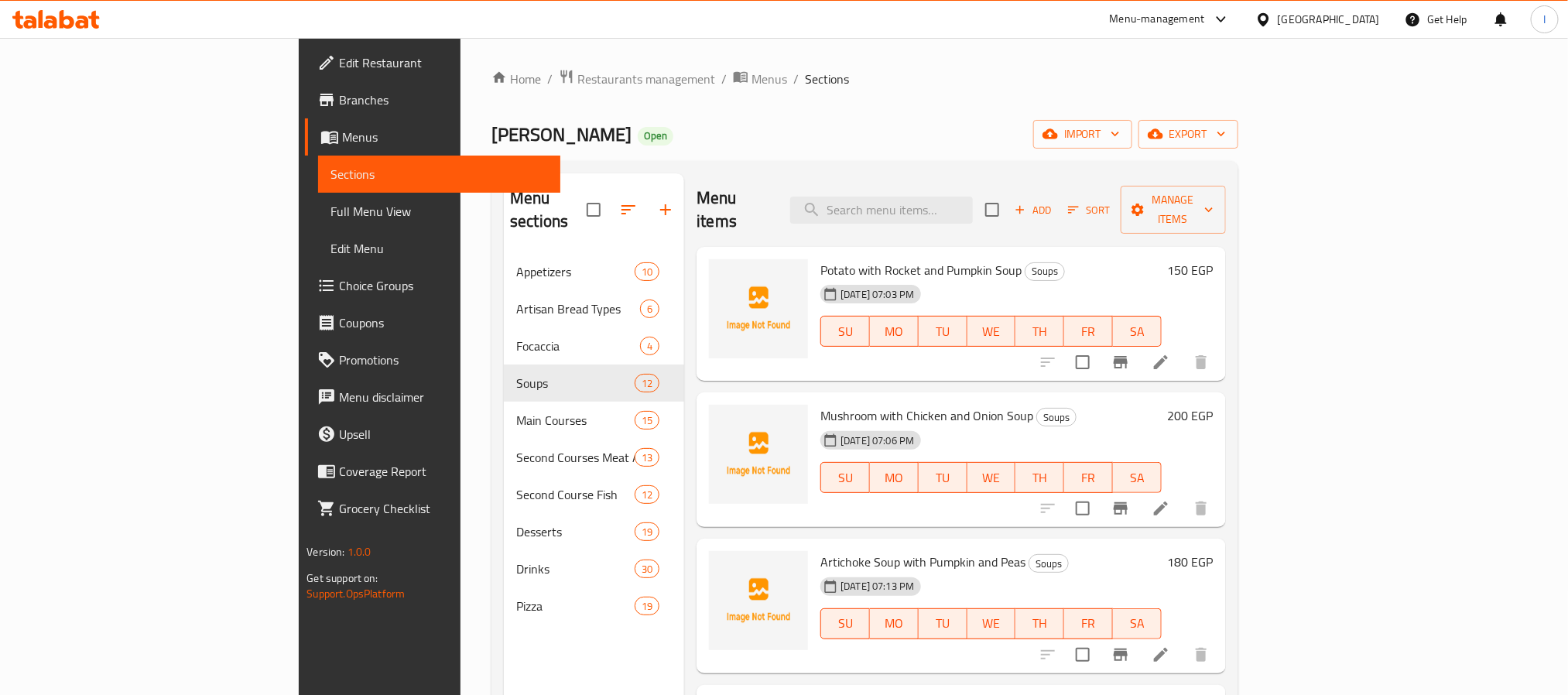
click at [776, 175] on div "Menu items Add Sort Manage items" at bounding box center [962, 210] width 530 height 73
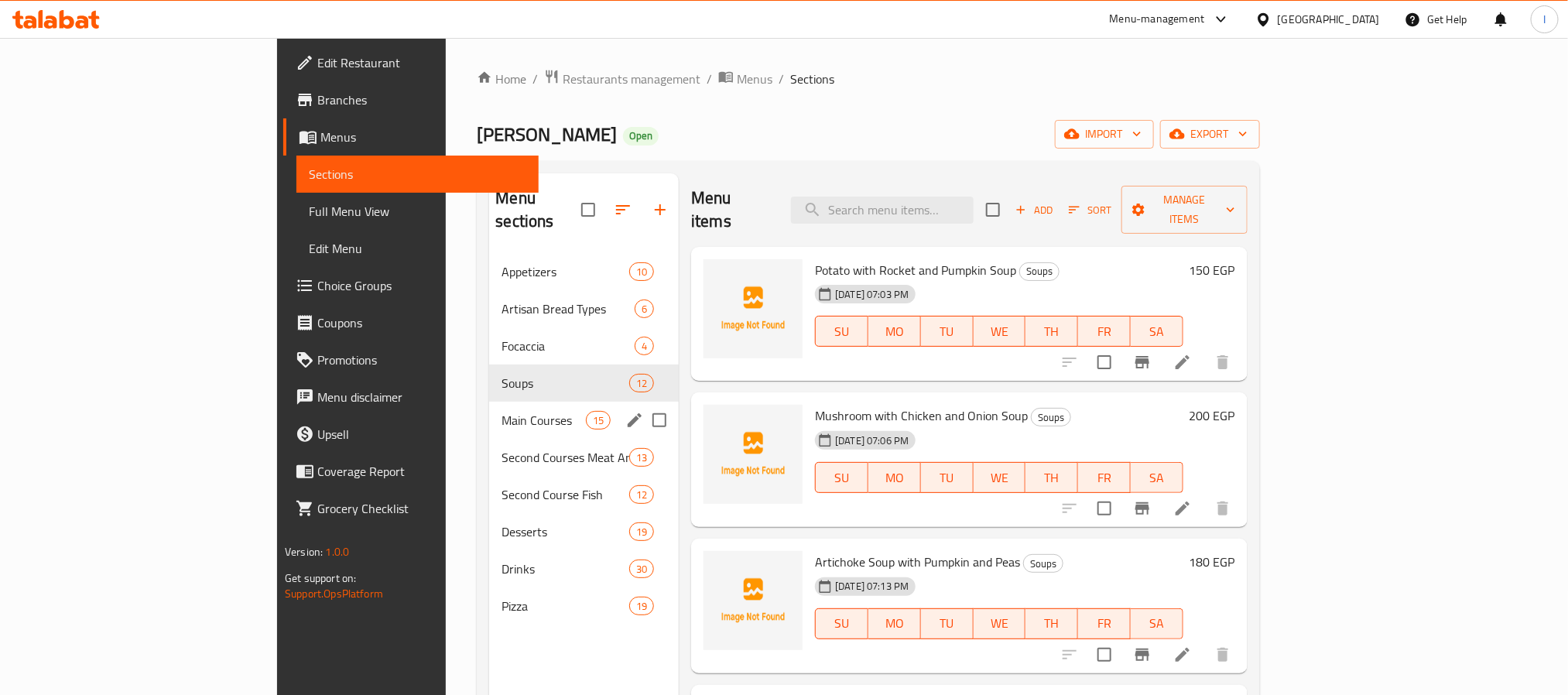
click at [502, 411] on span "Main Courses" at bounding box center [544, 420] width 84 height 19
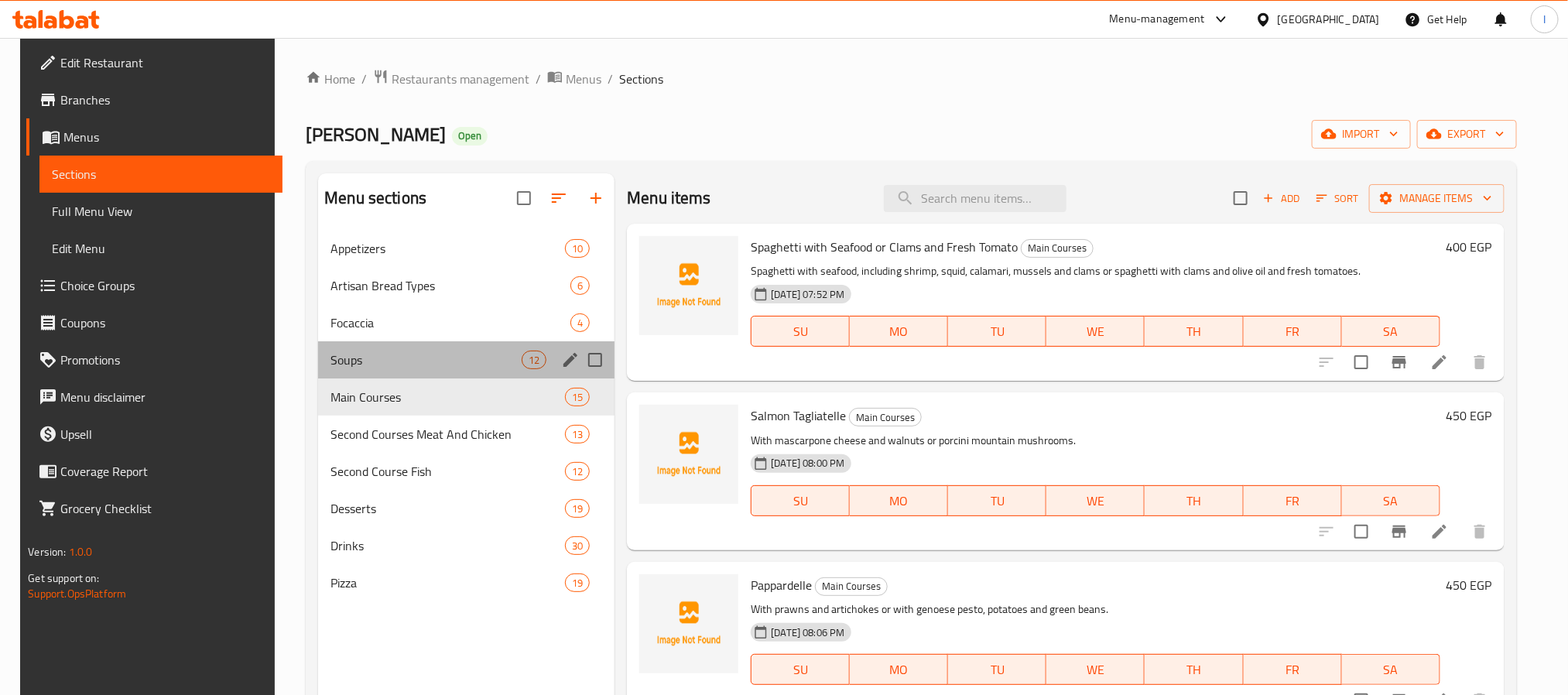
click at [434, 349] on div "Soups 12" at bounding box center [466, 360] width 297 height 37
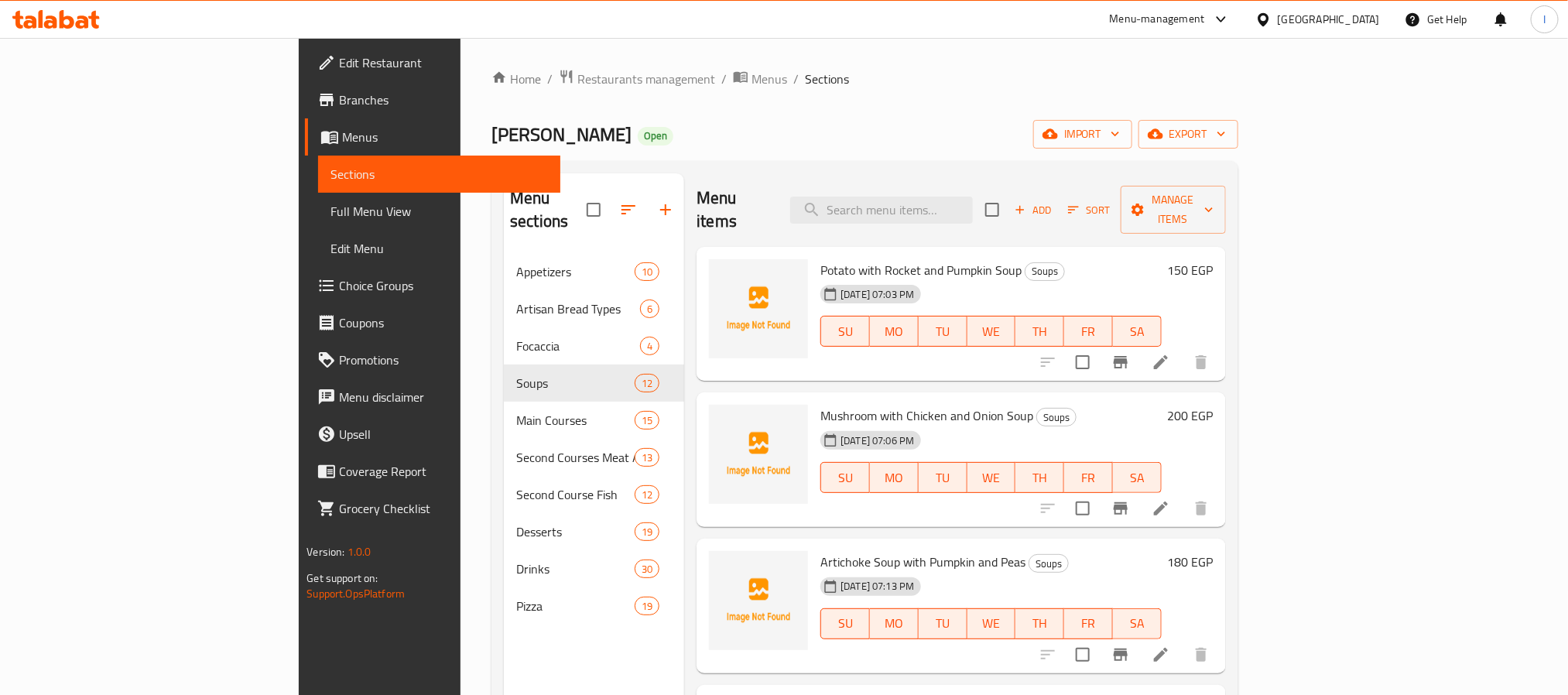
click at [771, 156] on div "Home / Restaurants management / Menus / Sections [PERSON_NAME] Open import expo…" at bounding box center [865, 474] width 747 height 811
click at [769, 198] on div "Menu items Add Sort Manage items" at bounding box center [962, 210] width 530 height 73
click at [773, 187] on div "Menu items Add Sort Manage items" at bounding box center [962, 210] width 530 height 73
click at [802, 186] on div "Menu items Add Sort Manage items" at bounding box center [962, 210] width 530 height 73
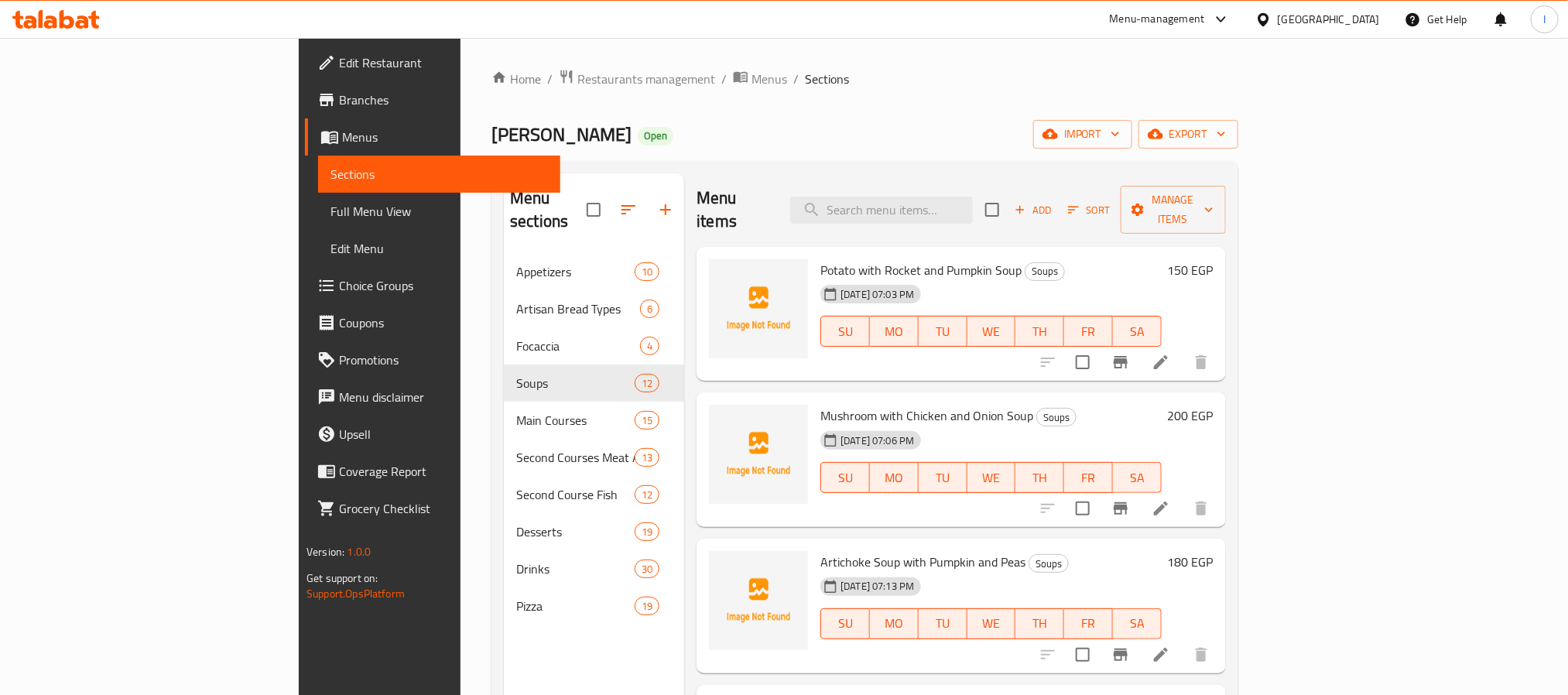
click at [793, 184] on div "Menu items Add Sort Manage items" at bounding box center [962, 210] width 530 height 73
click at [785, 187] on div "Menu items Add Sort Manage items" at bounding box center [962, 210] width 530 height 73
click at [785, 186] on div "Menu items Add Sort Manage items" at bounding box center [962, 210] width 530 height 73
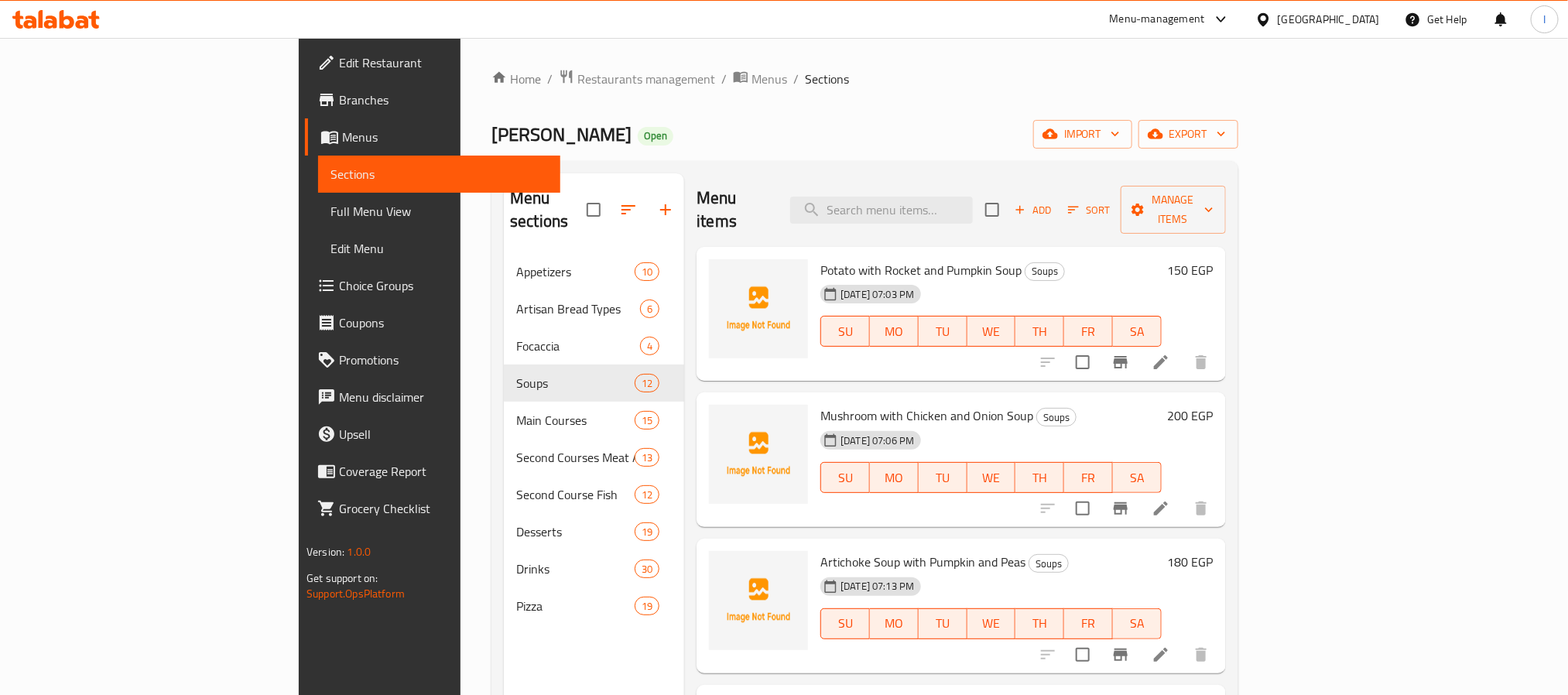
drag, startPoint x: 636, startPoint y: 144, endPoint x: 641, endPoint y: 151, distance: 8.6
click at [636, 144] on div "[PERSON_NAME] Open import export" at bounding box center [865, 134] width 747 height 29
click at [516, 139] on div "[PERSON_NAME] Open import export" at bounding box center [865, 134] width 747 height 29
click at [763, 81] on ol "Home / Restaurants management / Menus / Sections" at bounding box center [865, 79] width 747 height 20
click at [1229, 132] on icon "button" at bounding box center [1222, 134] width 16 height 16
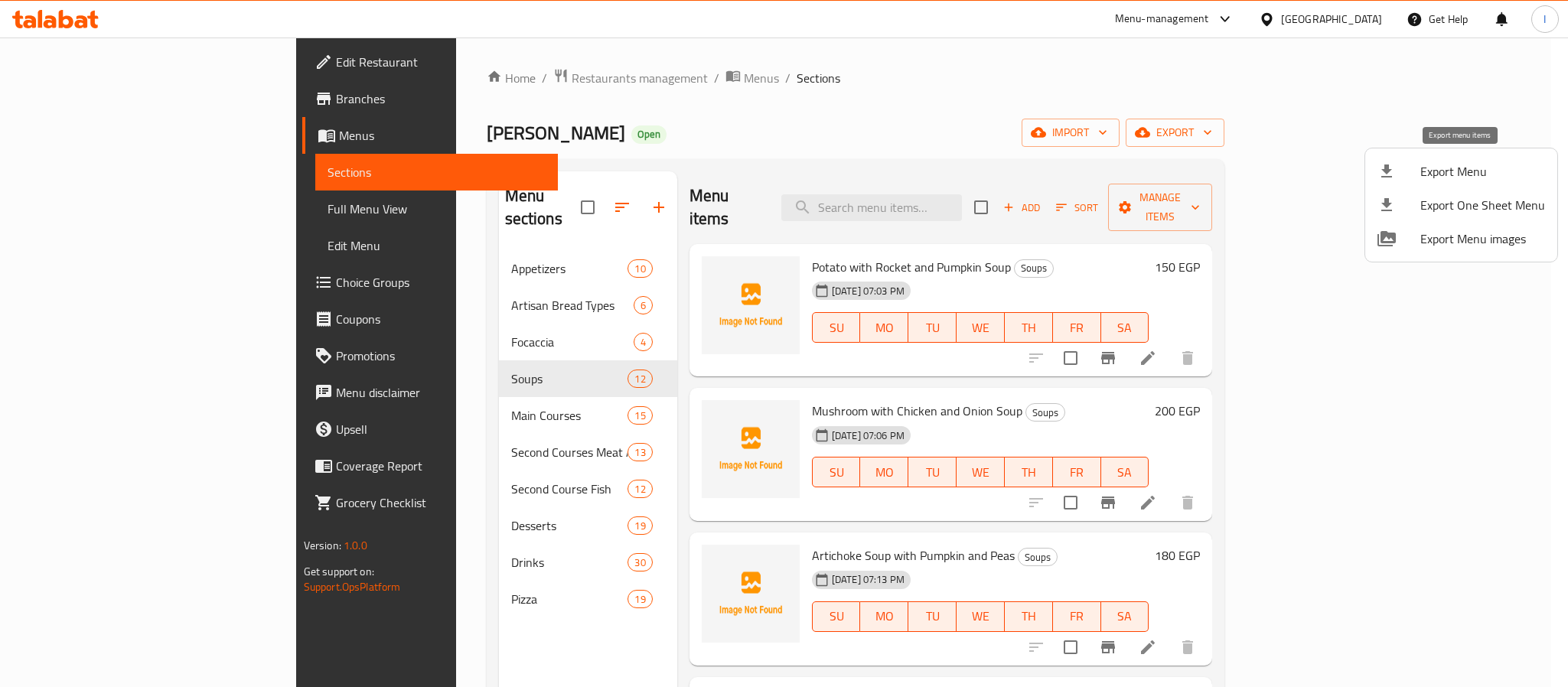
click at [1484, 173] on span "Export Menu" at bounding box center [1483, 171] width 125 height 19
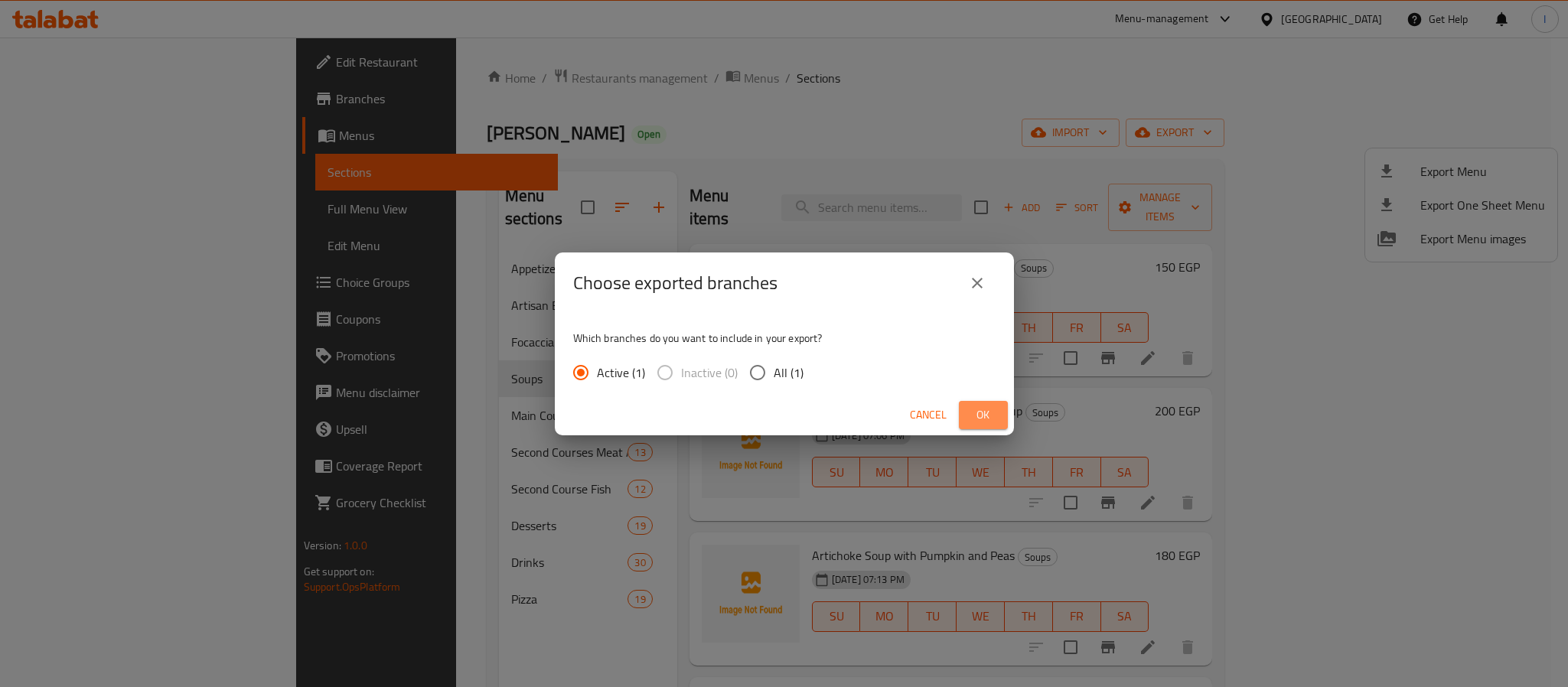
click at [994, 414] on span "Ok" at bounding box center [983, 415] width 25 height 19
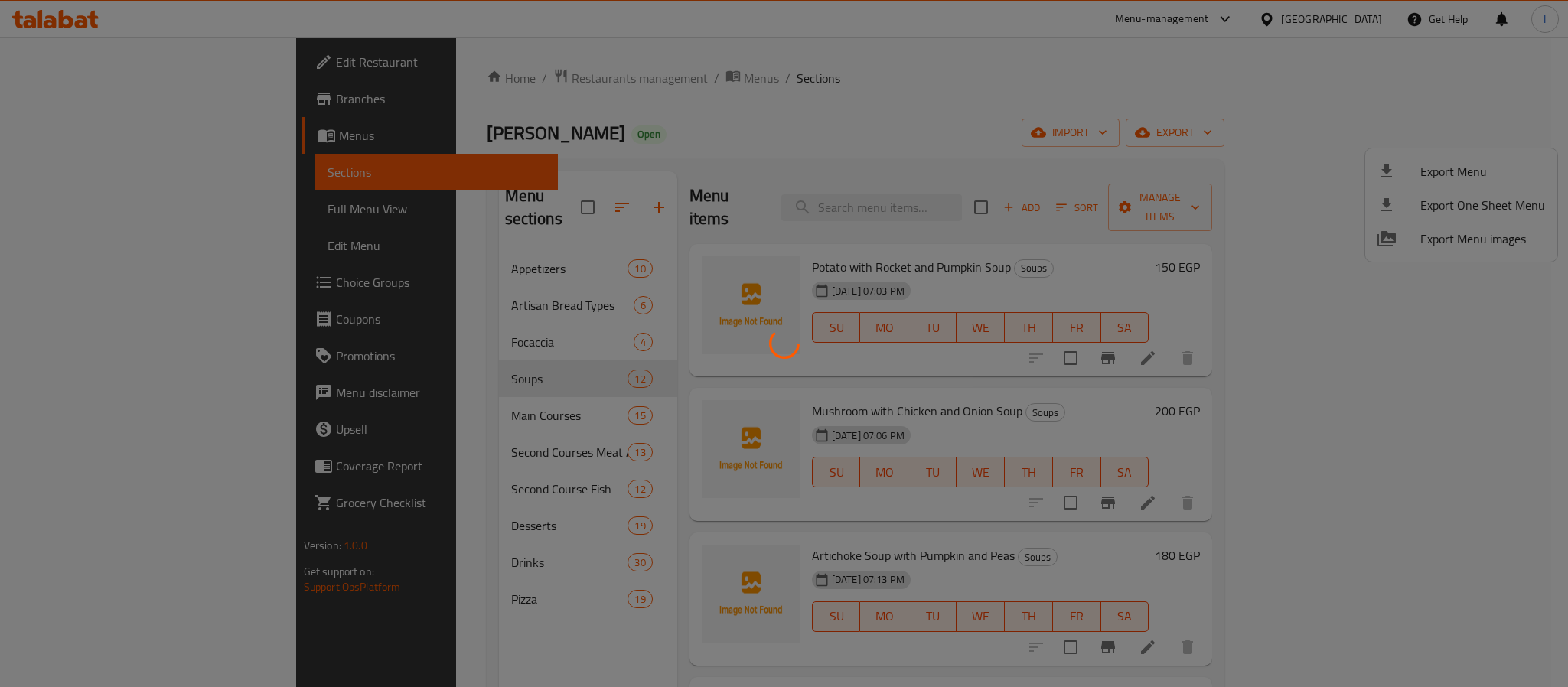
click at [1047, 142] on div at bounding box center [784, 344] width 1568 height 687
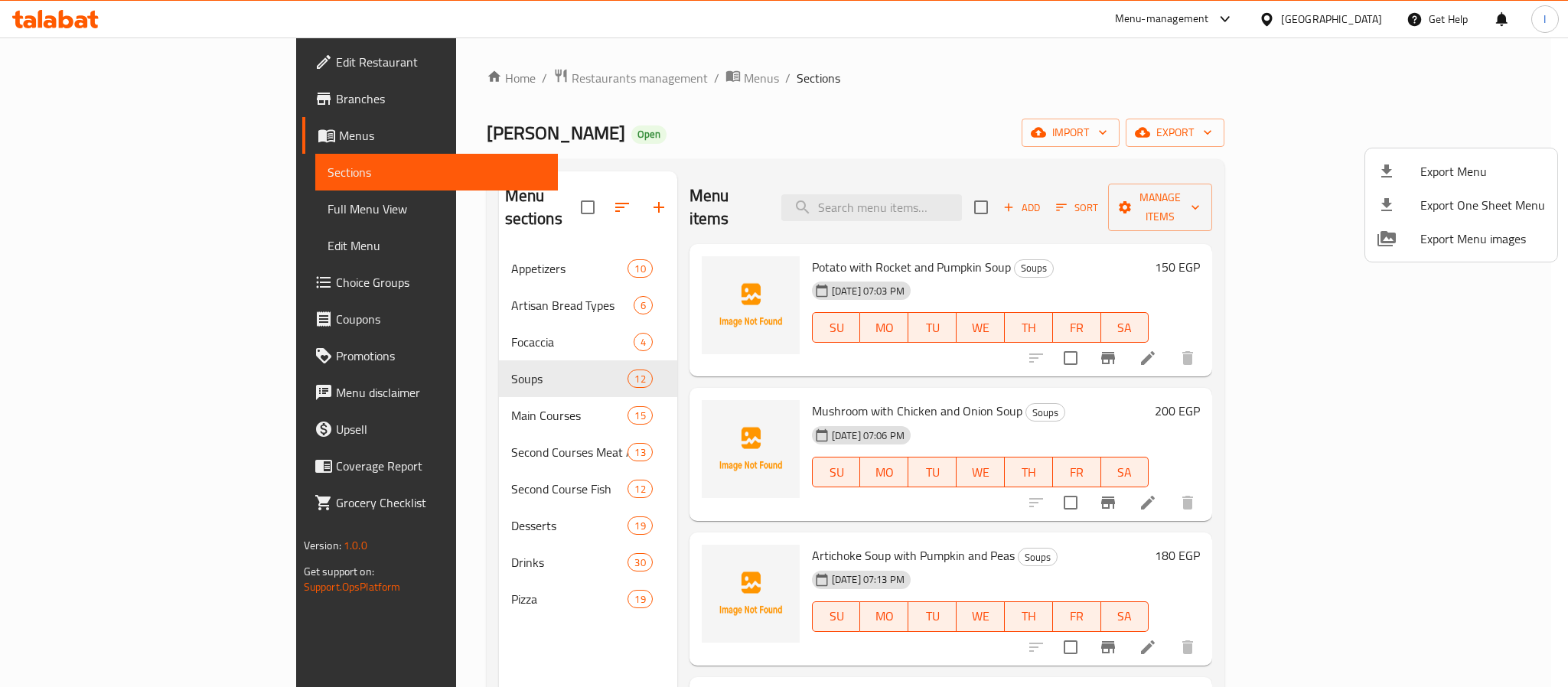
click at [331, 136] on div at bounding box center [784, 344] width 1568 height 687
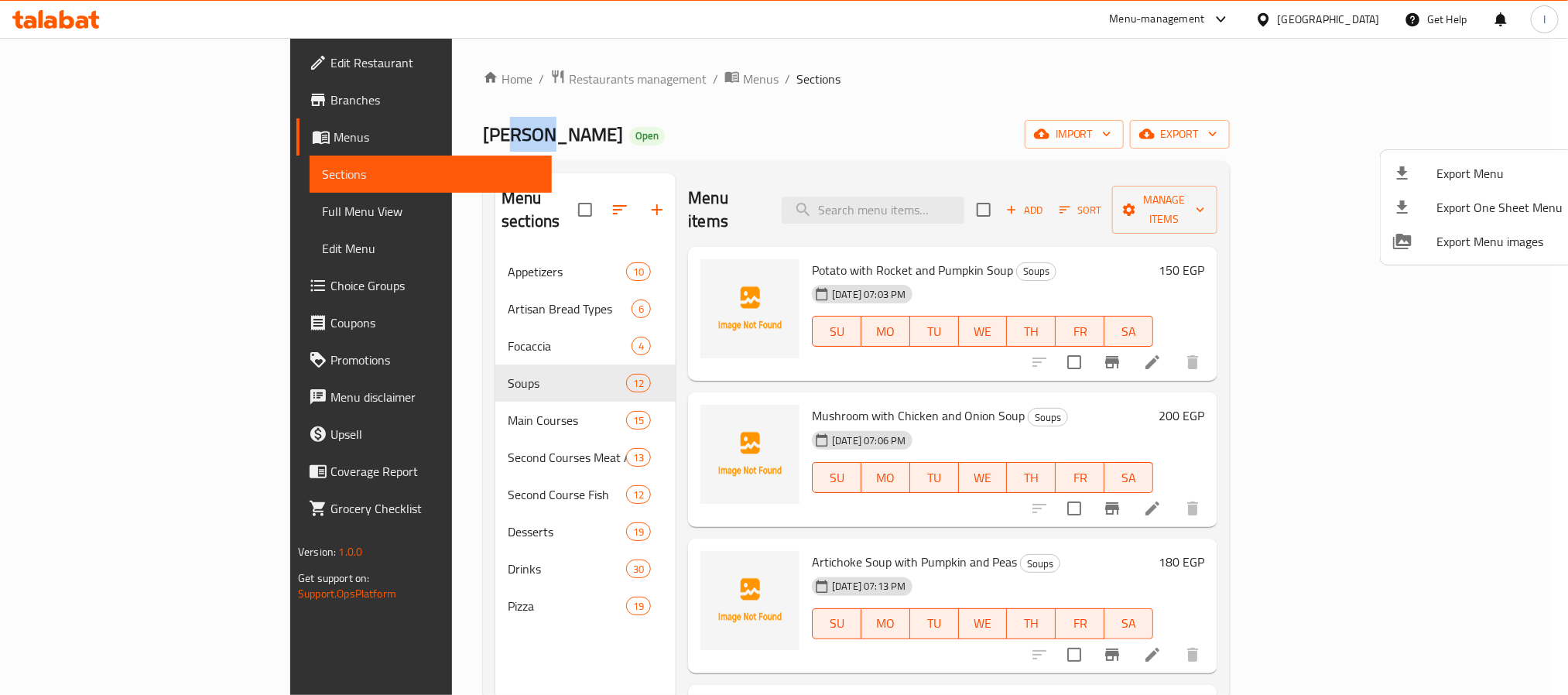
click at [483, 137] on span "[PERSON_NAME]" at bounding box center [552, 134] width 140 height 35
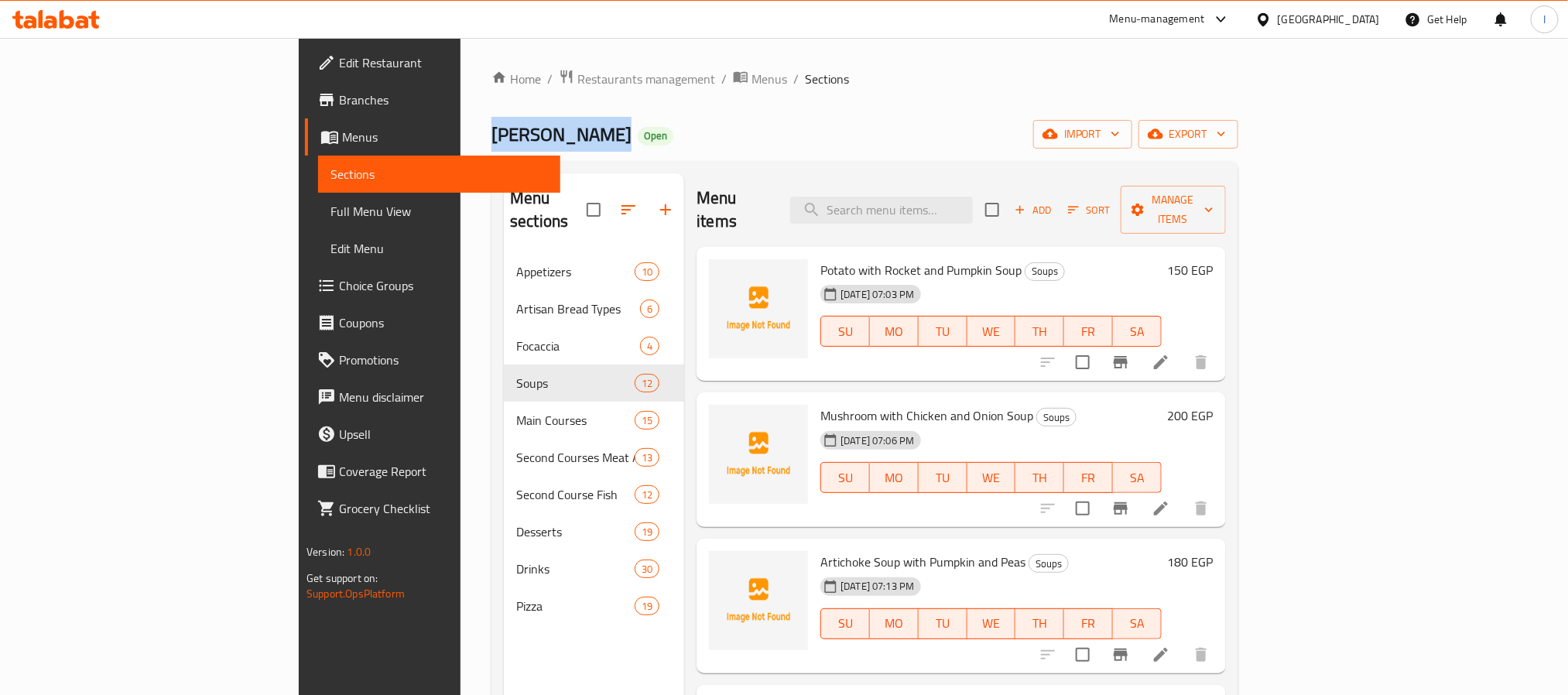
click at [491, 137] on span "[PERSON_NAME]" at bounding box center [561, 134] width 140 height 35
copy span "[PERSON_NAME]"
click at [577, 86] on span "Restaurants management" at bounding box center [646, 79] width 138 height 19
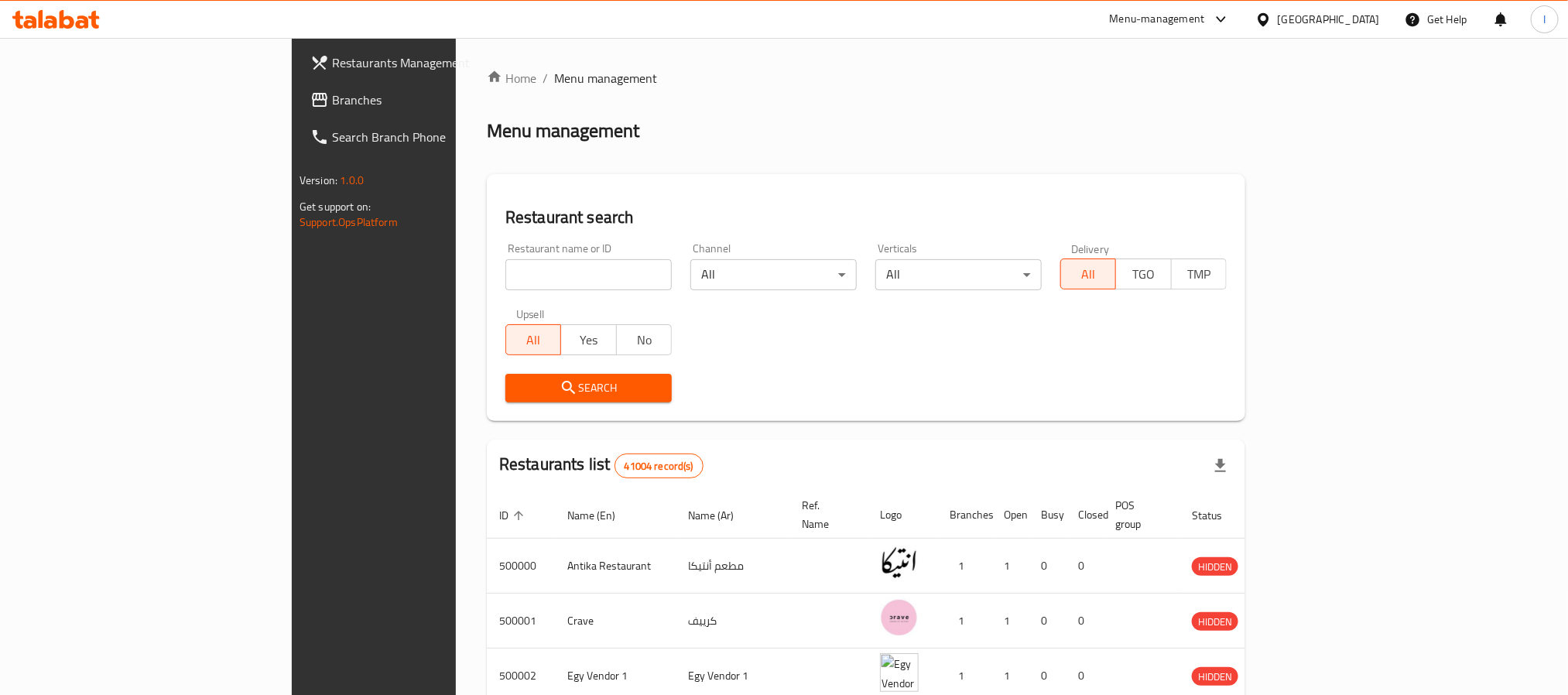
click at [505, 270] on input "search" at bounding box center [588, 275] width 166 height 31
paste input "[PERSON_NAME]"
type input "[PERSON_NAME]"
click button "Search" at bounding box center [588, 388] width 166 height 29
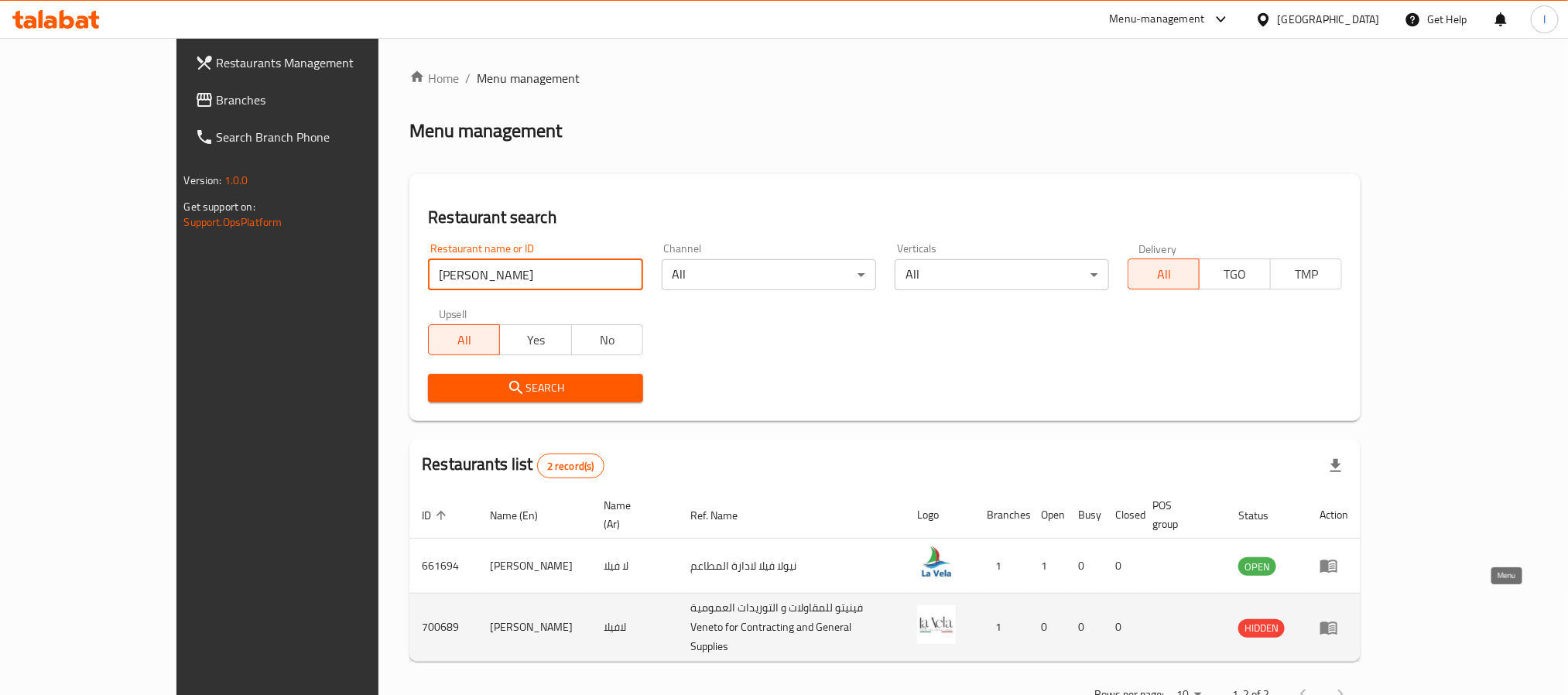
click at [1338, 618] on icon "enhanced table" at bounding box center [1329, 628] width 19 height 19
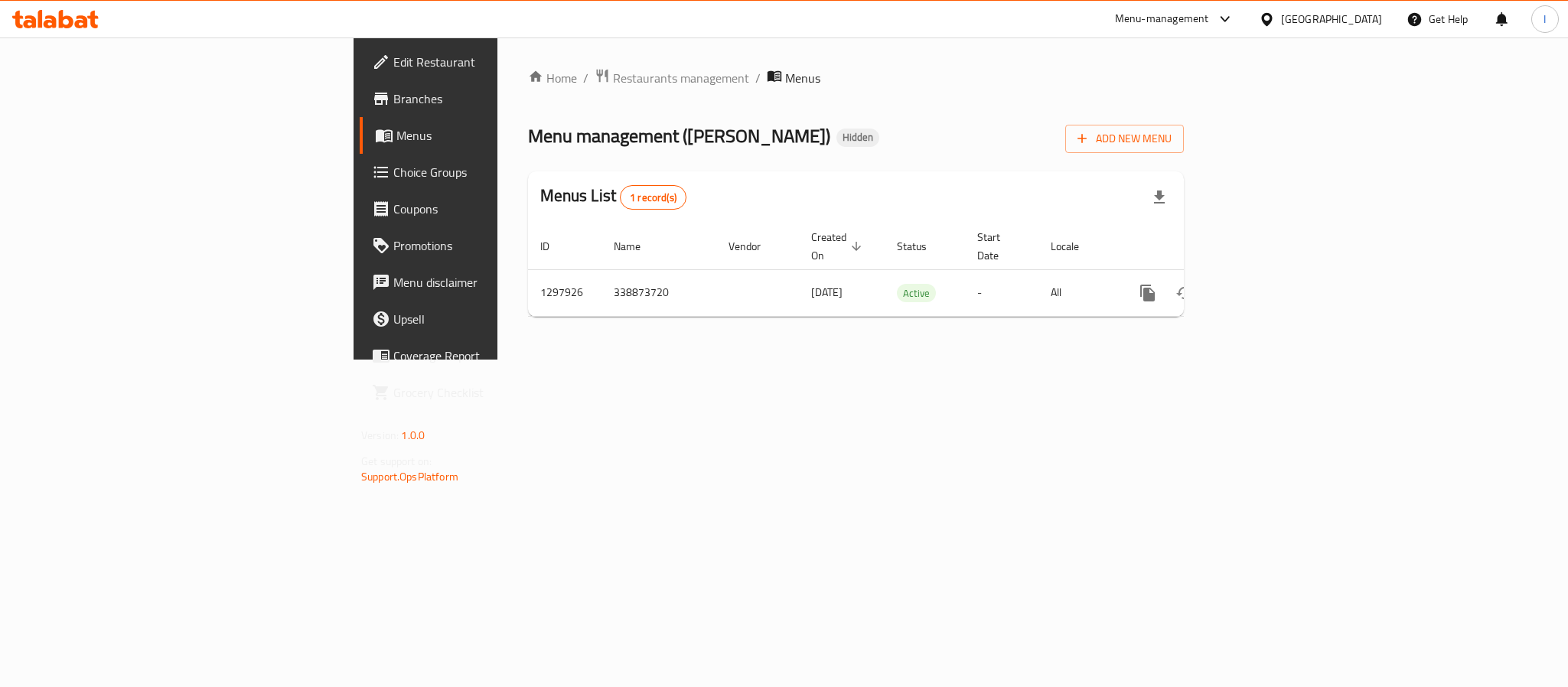
click at [393, 100] on span "Branches" at bounding box center [497, 99] width 209 height 19
